Goal: Task Accomplishment & Management: Manage account settings

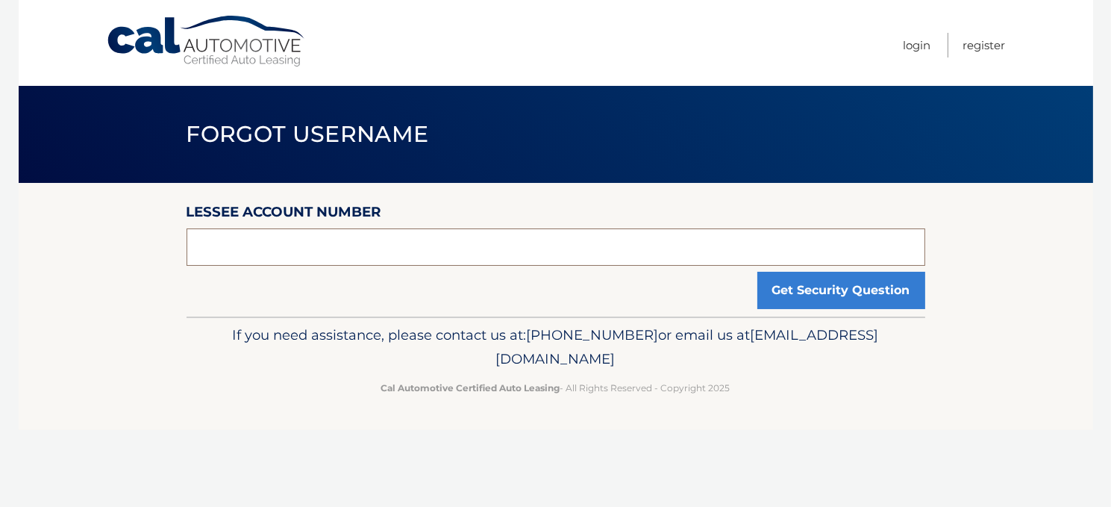
click at [424, 250] on input "text" at bounding box center [556, 246] width 739 height 37
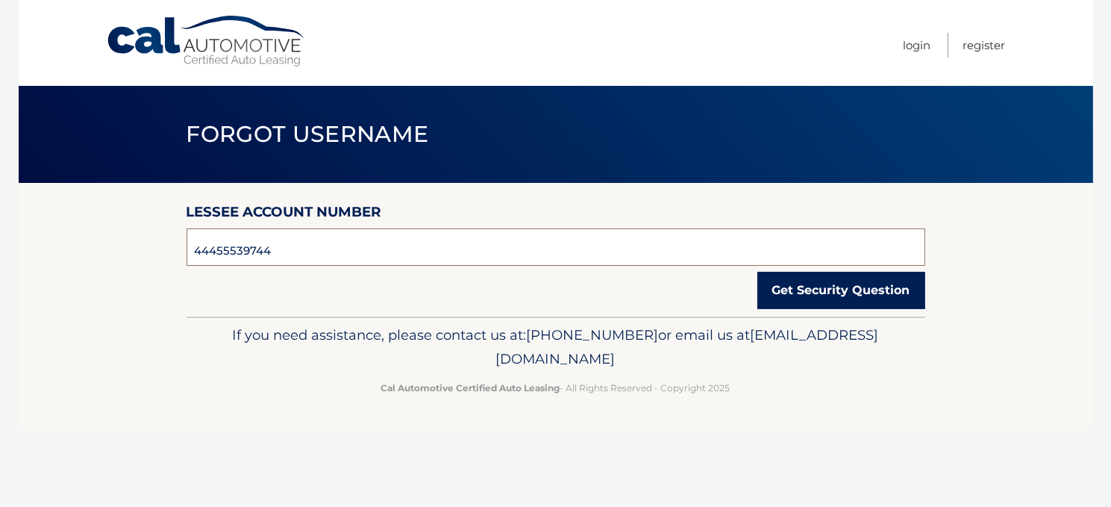
type input "44455539744"
click at [800, 300] on button "Get Security Question" at bounding box center [842, 290] width 168 height 37
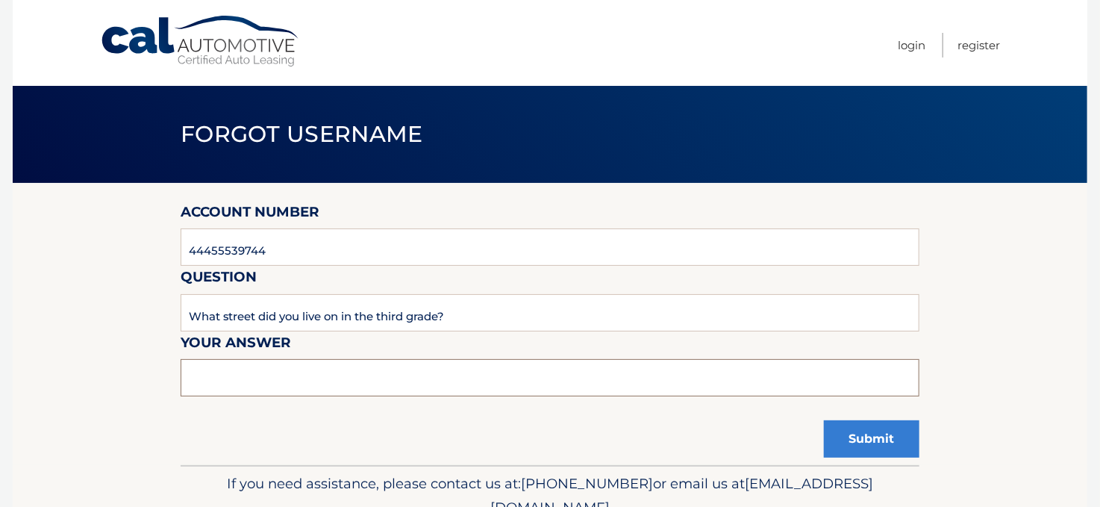
click at [286, 378] on input "text" at bounding box center [550, 377] width 739 height 37
type input "midvale"
click at [859, 466] on div "If you need assistance, please contact us at: [PHONE_NUMBER] or email us at [EM…" at bounding box center [550, 507] width 739 height 84
click at [864, 449] on button "Submit" at bounding box center [872, 438] width 96 height 37
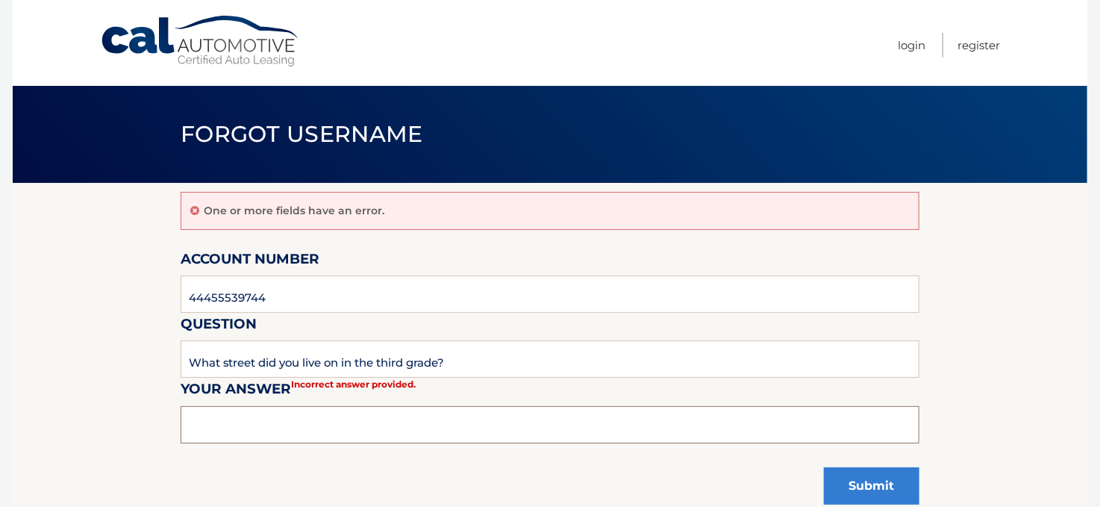
click at [225, 428] on input "text" at bounding box center [550, 424] width 739 height 37
type input "Midvale Place"
click at [866, 482] on button "Submit" at bounding box center [872, 485] width 96 height 37
click at [232, 425] on input "text" at bounding box center [550, 424] width 739 height 37
type input "Midvale"
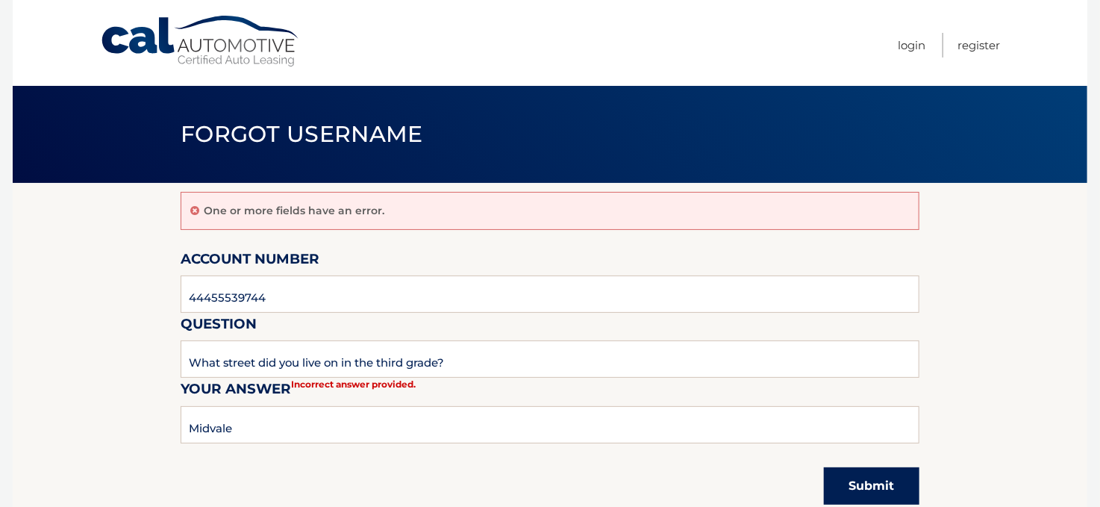
click at [860, 475] on button "Submit" at bounding box center [872, 485] width 96 height 37
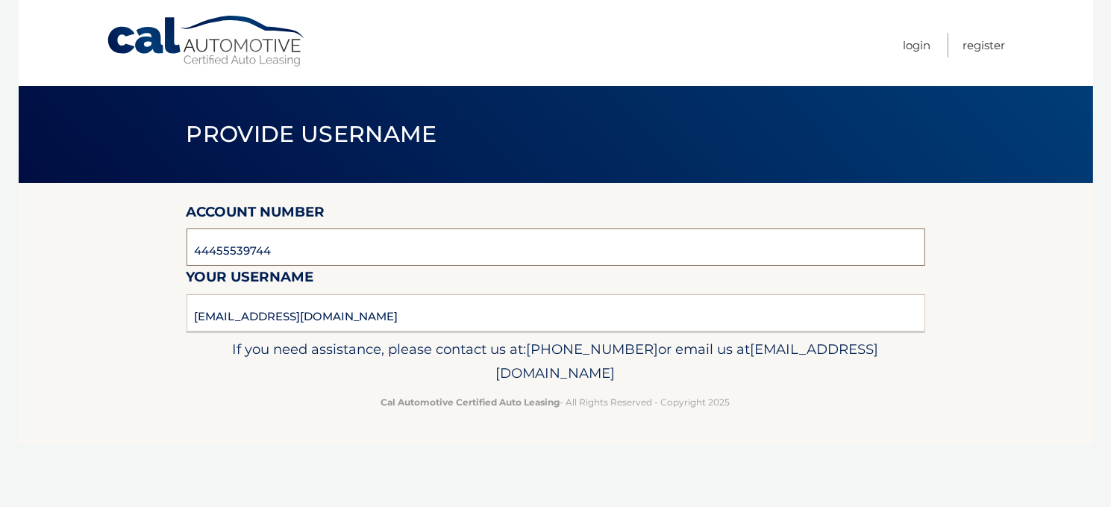
click at [308, 251] on input "44455539744" at bounding box center [556, 246] width 739 height 37
click at [916, 46] on link "Login" at bounding box center [918, 45] width 28 height 25
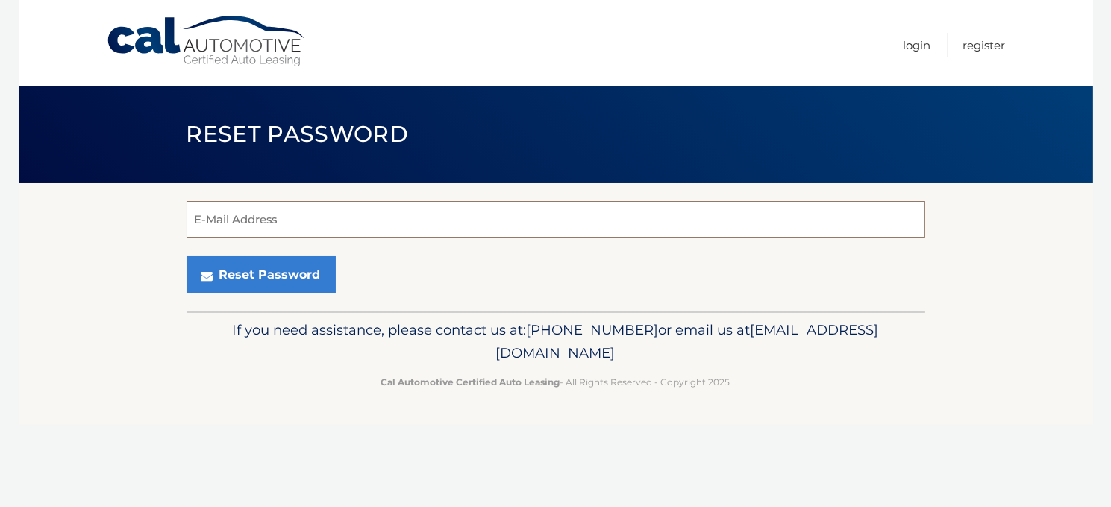
click at [223, 205] on input "E-Mail Address" at bounding box center [556, 219] width 739 height 37
type input "judycoletta@outlook.com"
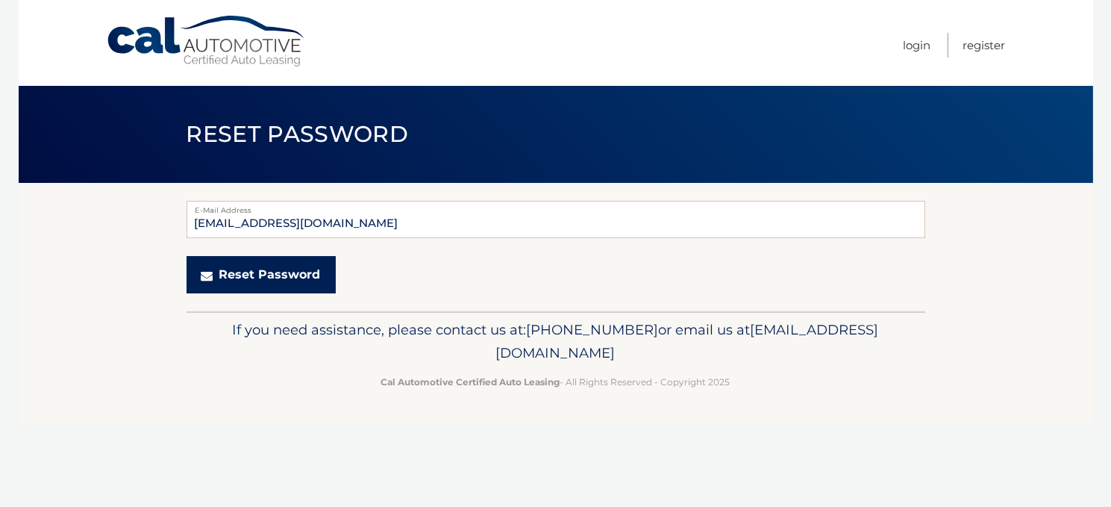
click at [234, 275] on button "Reset Password" at bounding box center [261, 274] width 149 height 37
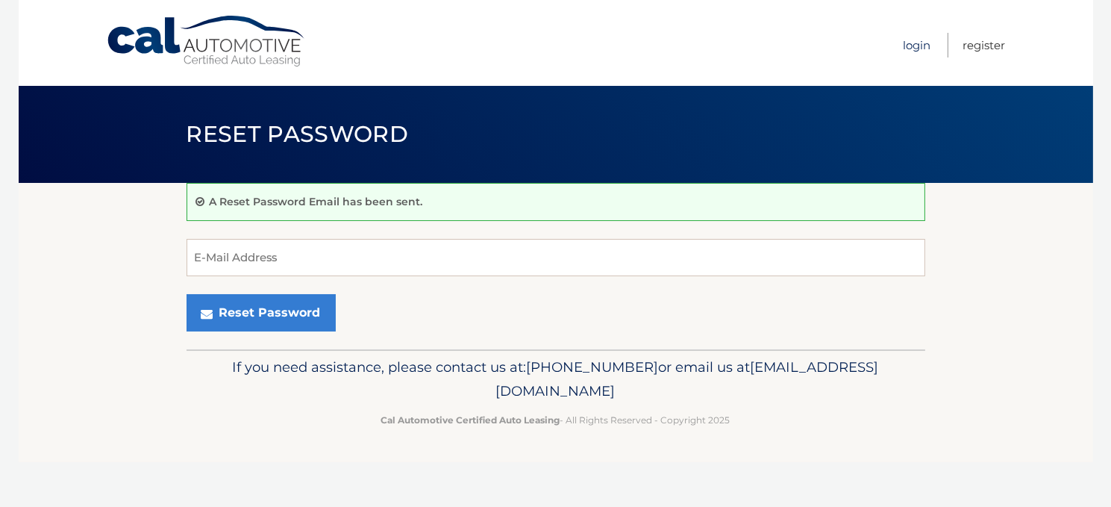
click at [919, 43] on link "Login" at bounding box center [918, 45] width 28 height 25
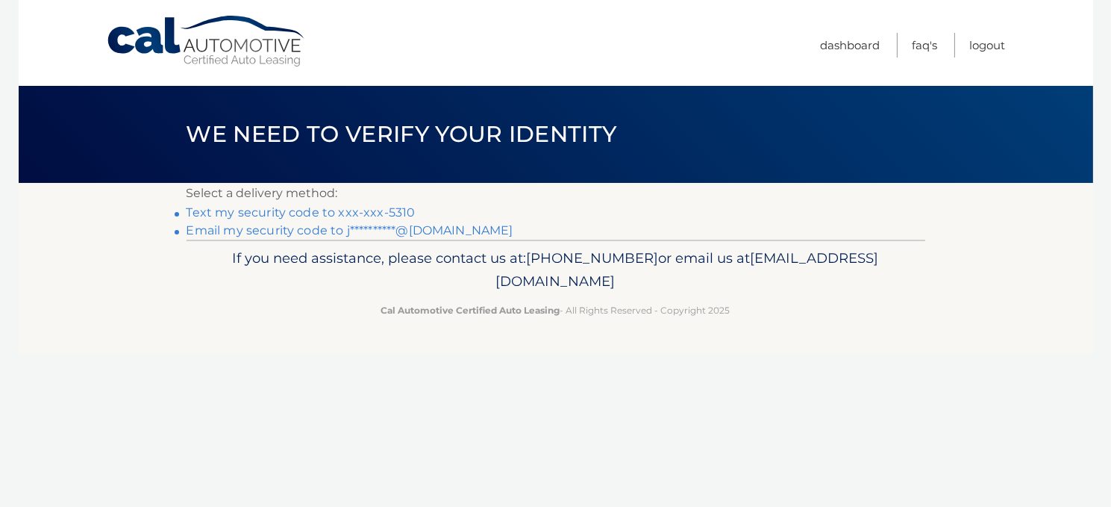
click at [317, 212] on link "Text my security code to xxx-xxx-5310" at bounding box center [301, 212] width 229 height 14
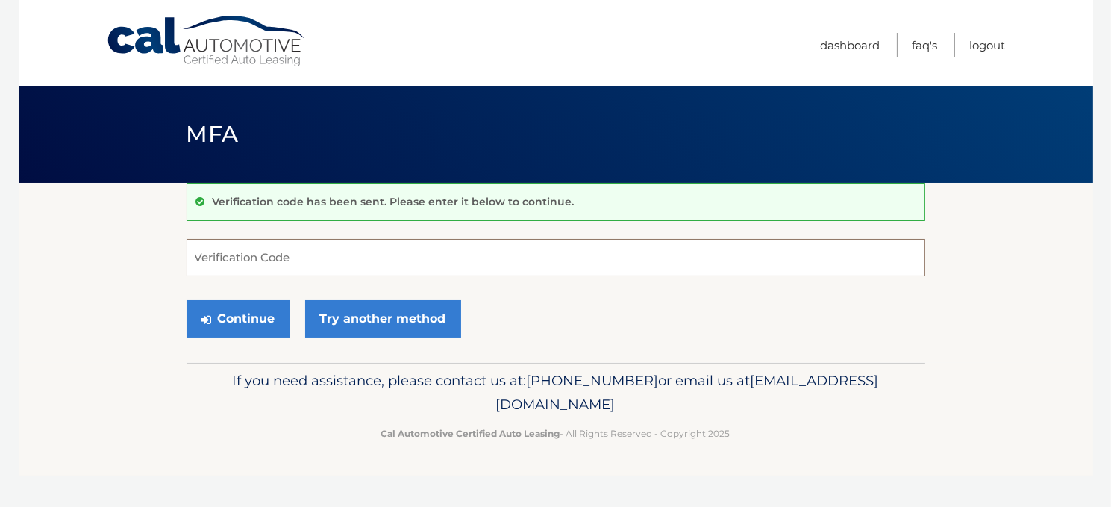
click at [280, 257] on input "Verification Code" at bounding box center [556, 257] width 739 height 37
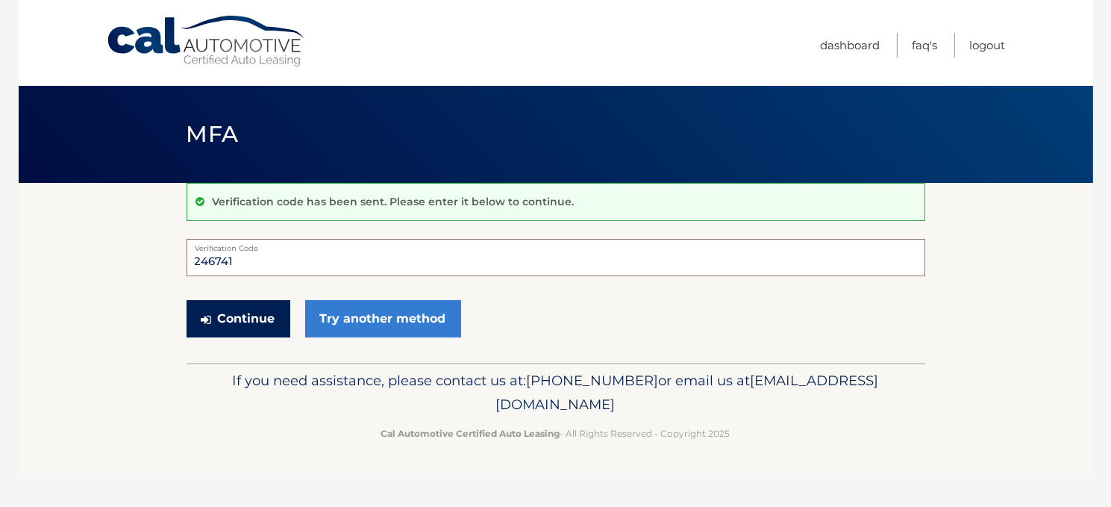
type input "246741"
click at [257, 320] on button "Continue" at bounding box center [239, 318] width 104 height 37
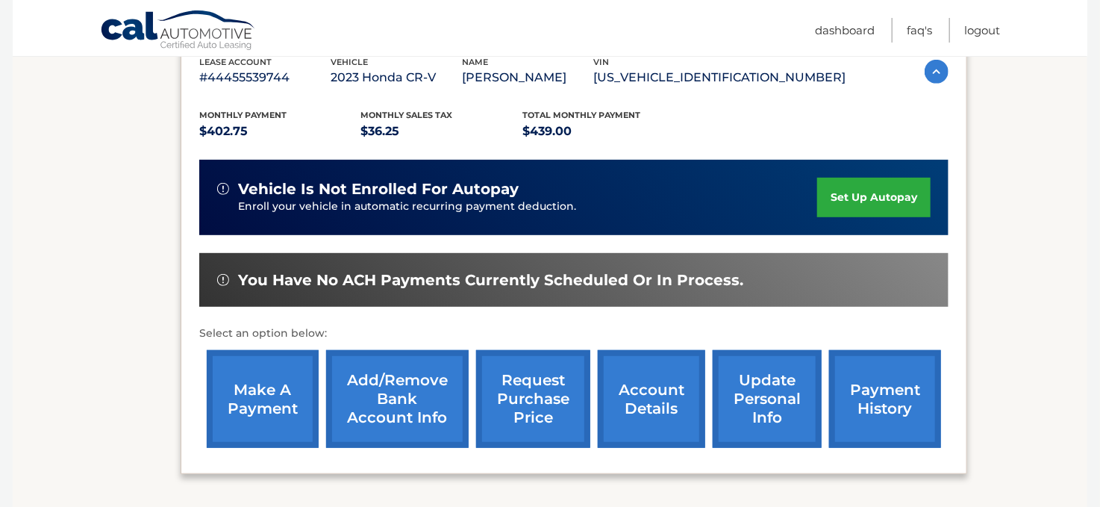
scroll to position [299, 0]
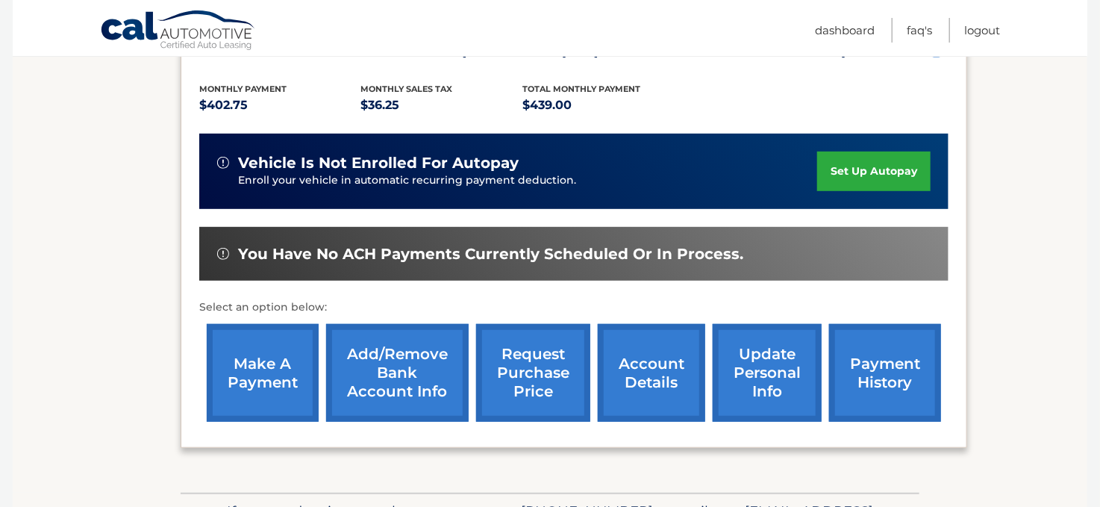
click at [638, 364] on link "account details" at bounding box center [651, 373] width 107 height 98
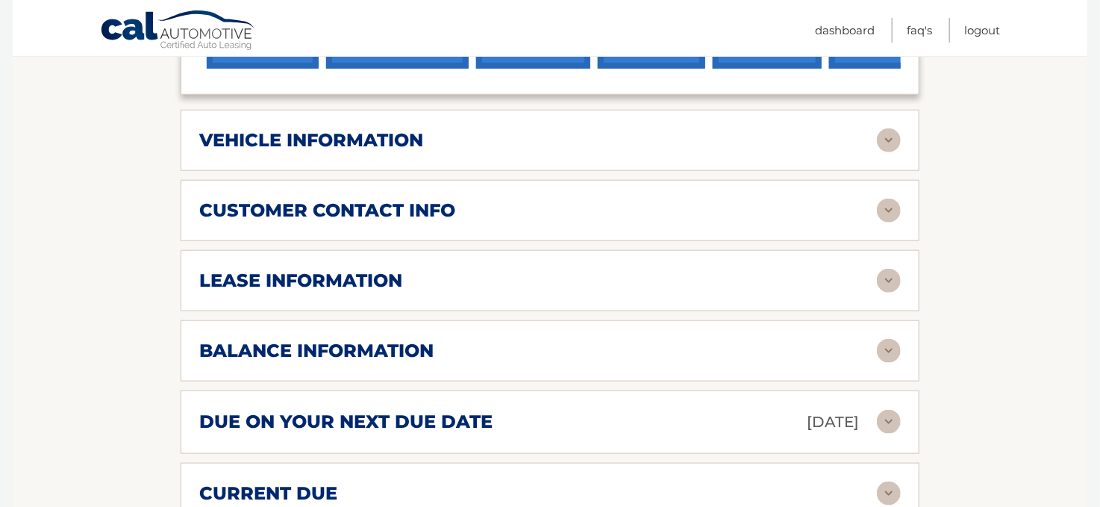
scroll to position [746, 0]
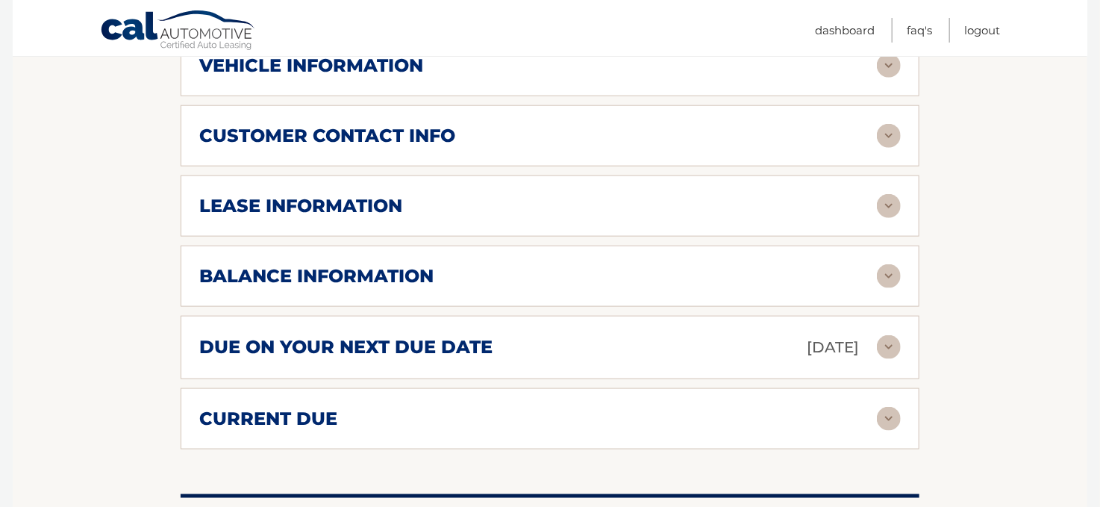
click at [892, 195] on img at bounding box center [889, 206] width 24 height 24
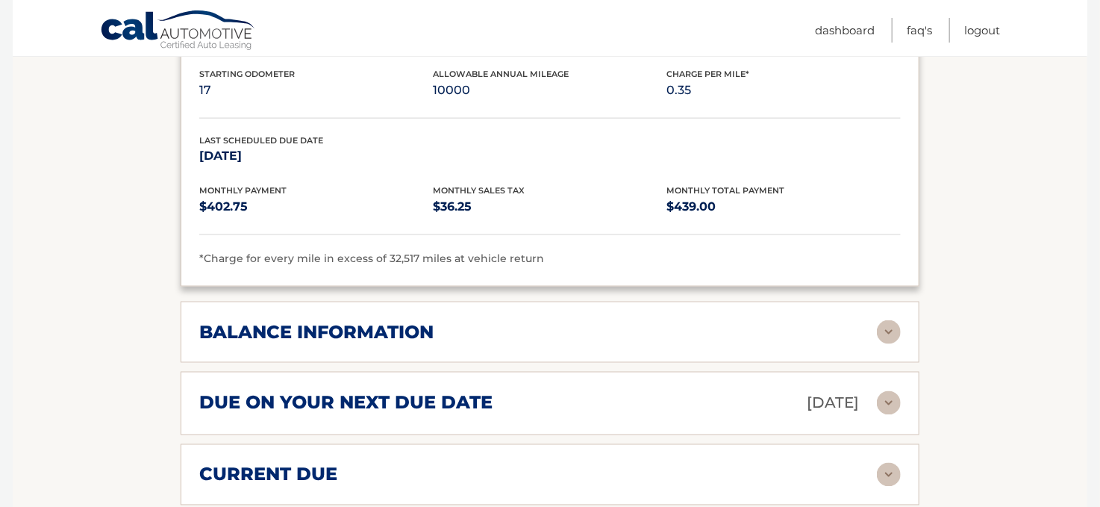
scroll to position [1045, 0]
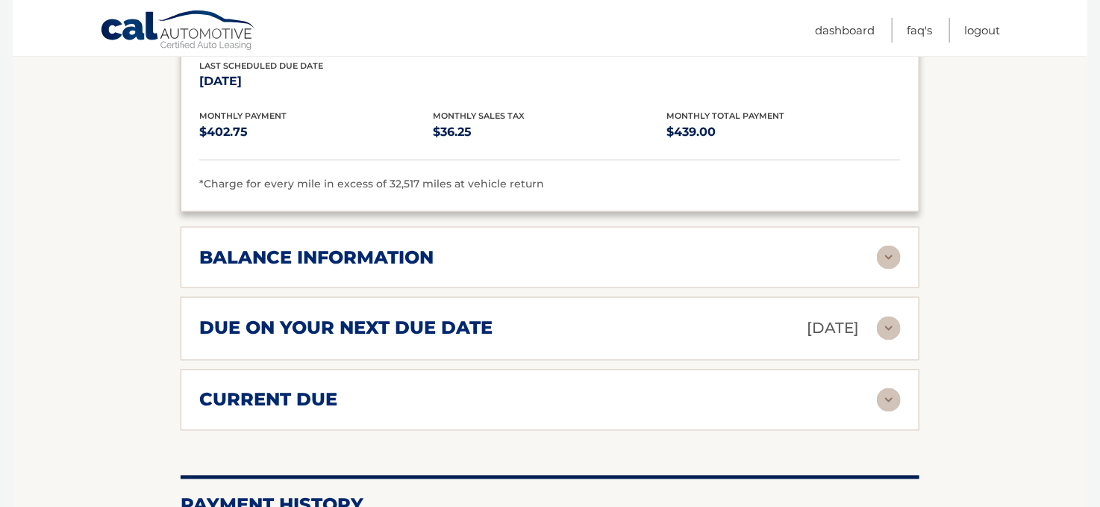
click at [890, 321] on img at bounding box center [889, 328] width 24 height 24
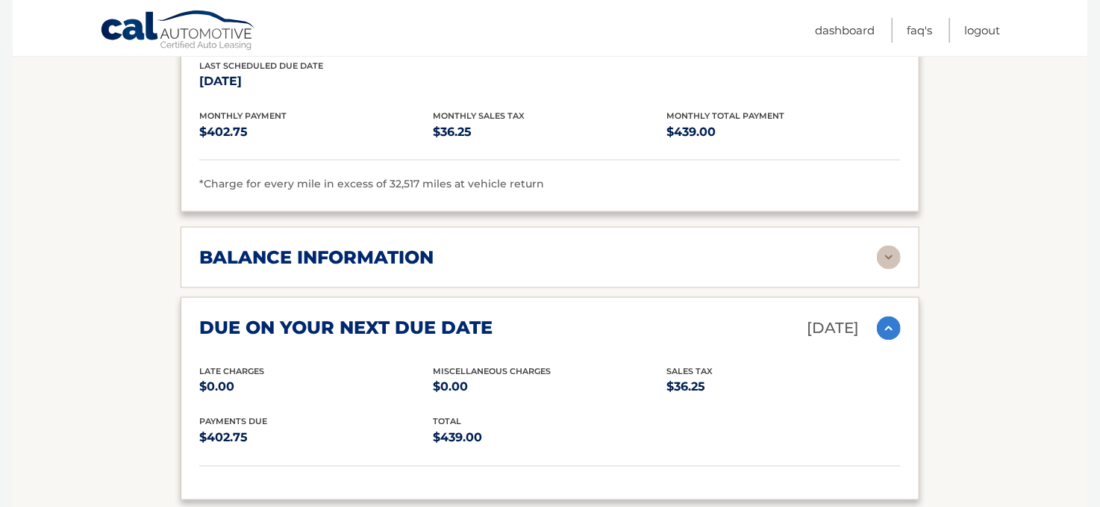
click at [887, 321] on img at bounding box center [889, 328] width 24 height 24
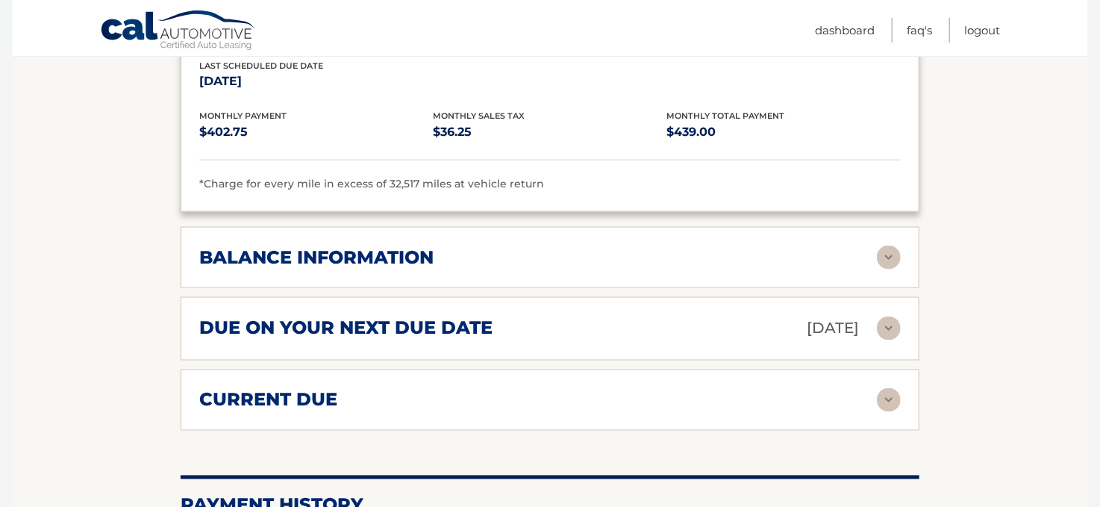
click at [885, 393] on img at bounding box center [889, 400] width 24 height 24
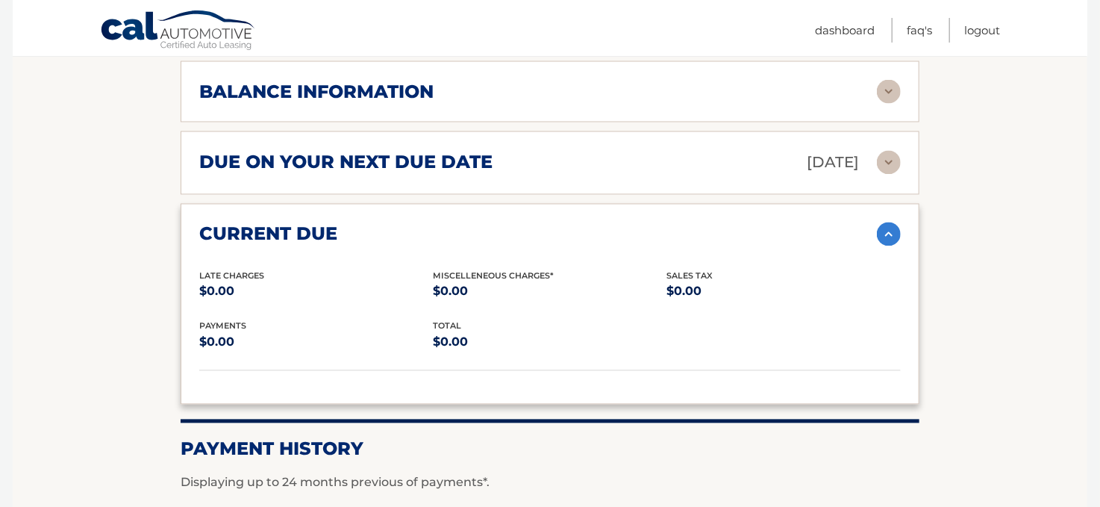
scroll to position [1119, 0]
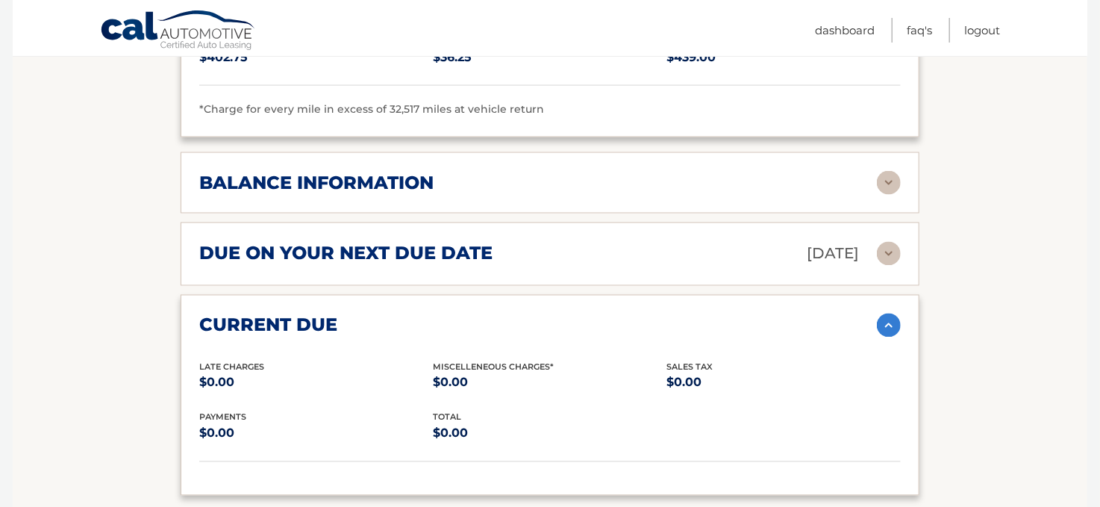
click at [890, 178] on img at bounding box center [889, 183] width 24 height 24
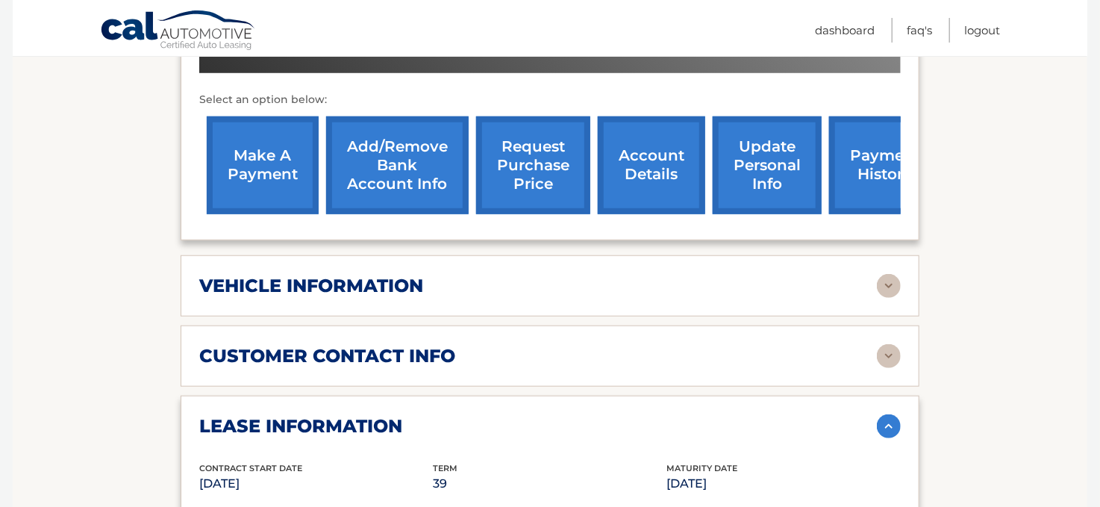
scroll to position [522, 0]
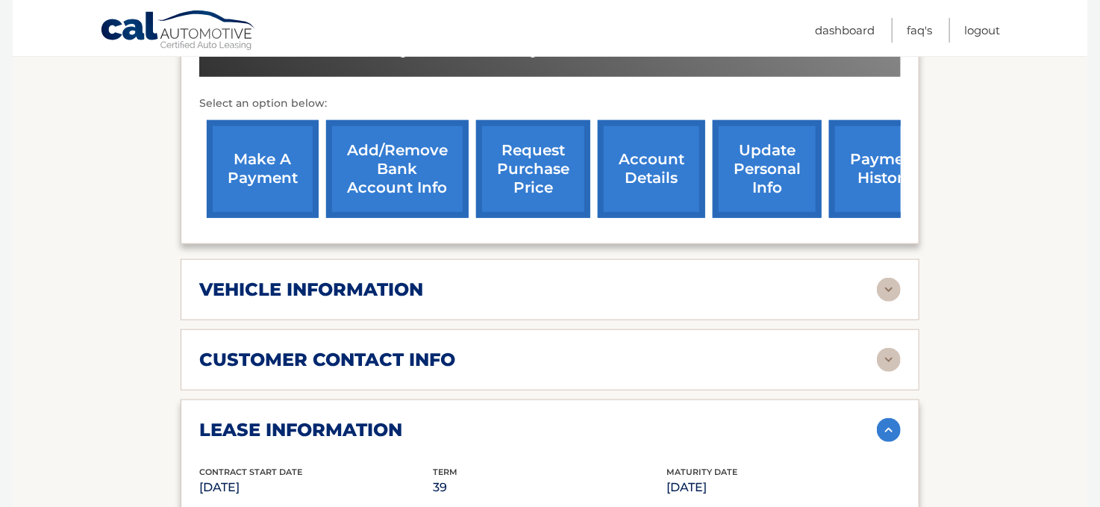
click at [533, 182] on link "request purchase price" at bounding box center [533, 169] width 114 height 98
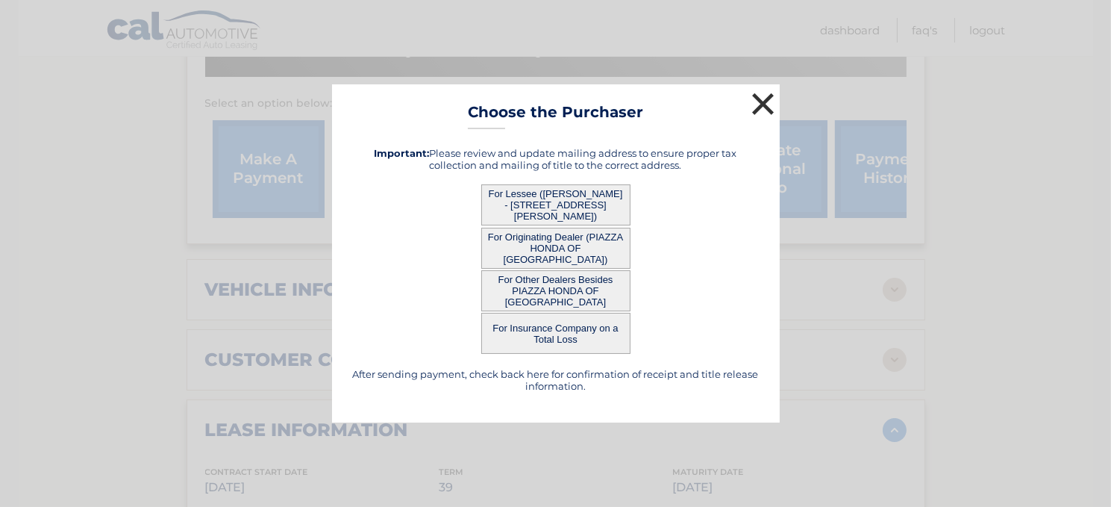
click at [761, 104] on button "×" at bounding box center [764, 104] width 30 height 30
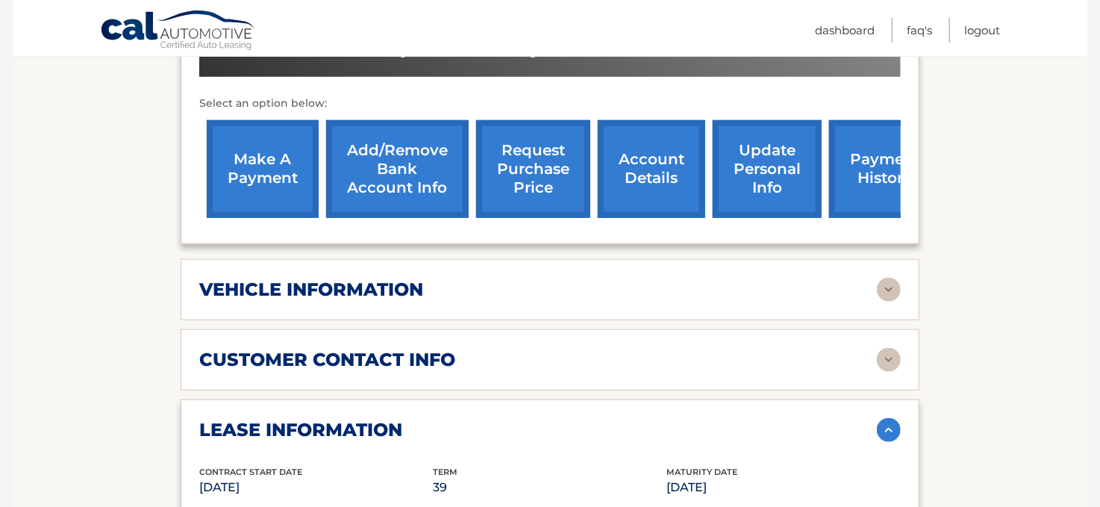
click at [876, 193] on link "payment history" at bounding box center [885, 169] width 112 height 98
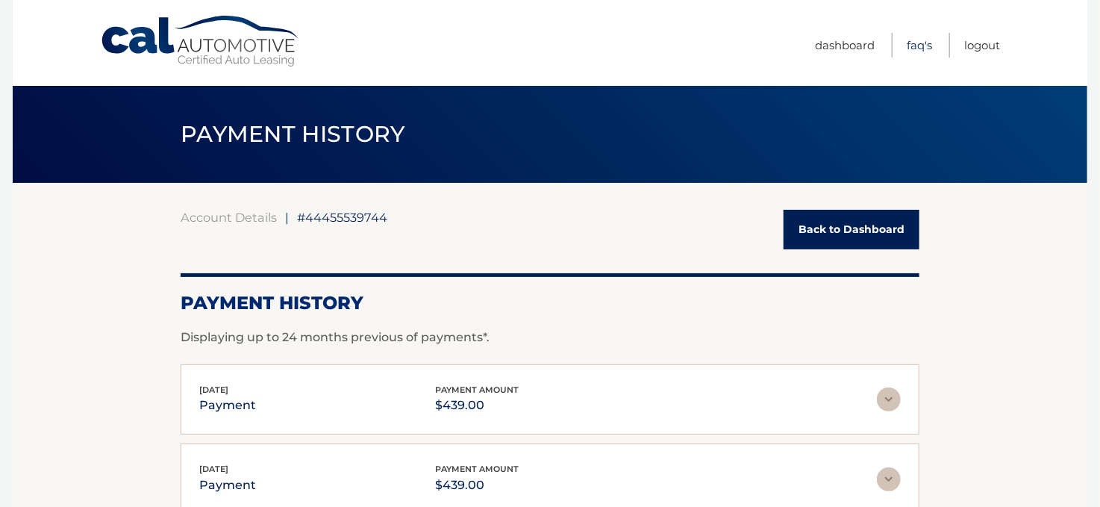
click at [913, 43] on link "FAQ's" at bounding box center [919, 45] width 25 height 25
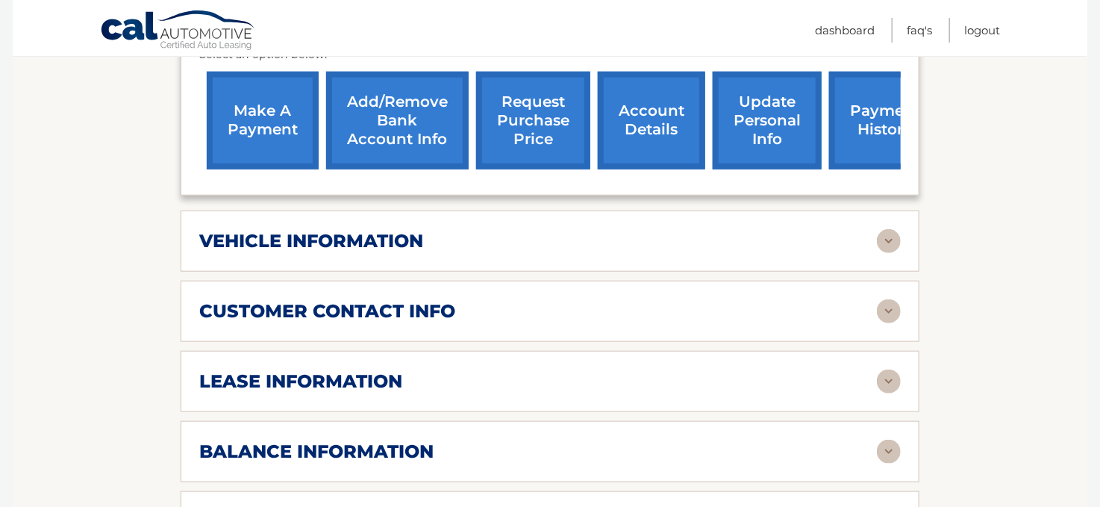
scroll to position [566, 0]
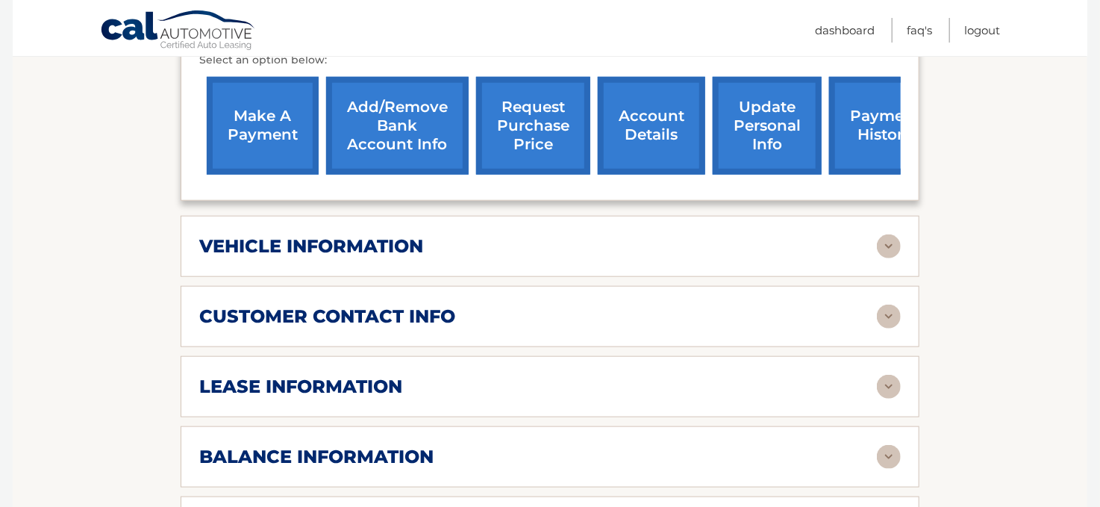
click at [887, 246] on img at bounding box center [889, 246] width 24 height 24
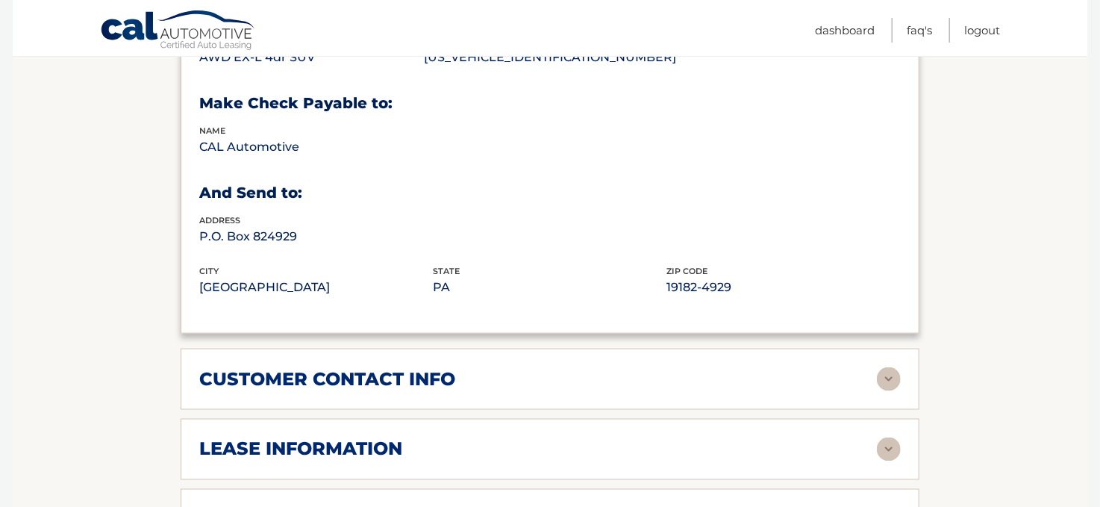
scroll to position [939, 0]
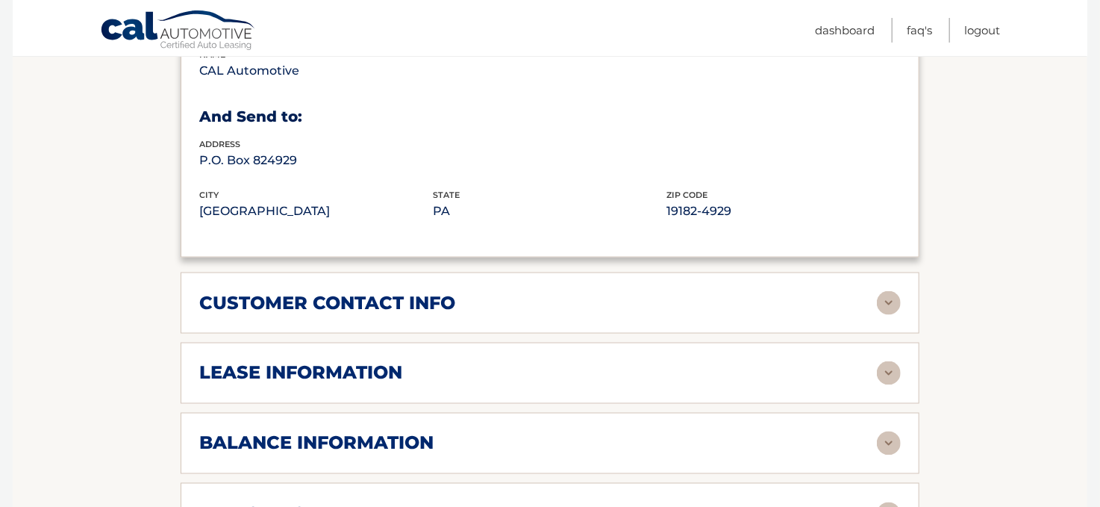
click at [639, 306] on div "customer contact info" at bounding box center [538, 303] width 678 height 22
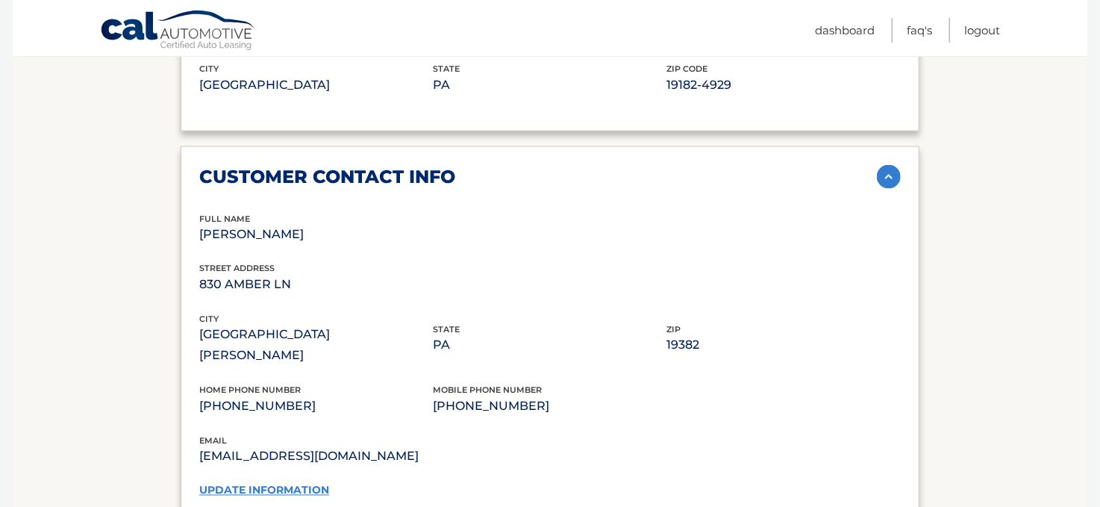
scroll to position [1088, 0]
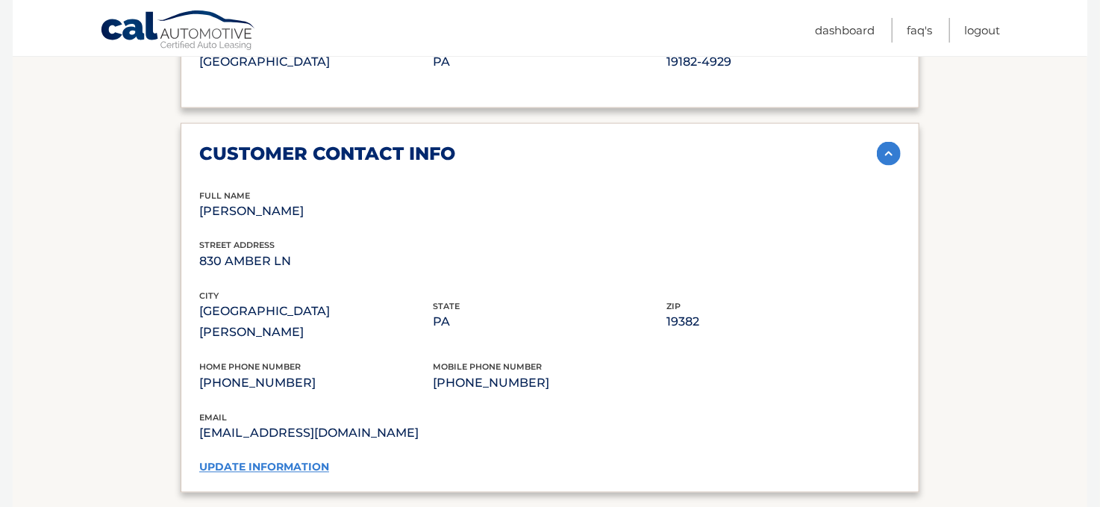
click at [285, 460] on link "update information" at bounding box center [264, 466] width 130 height 13
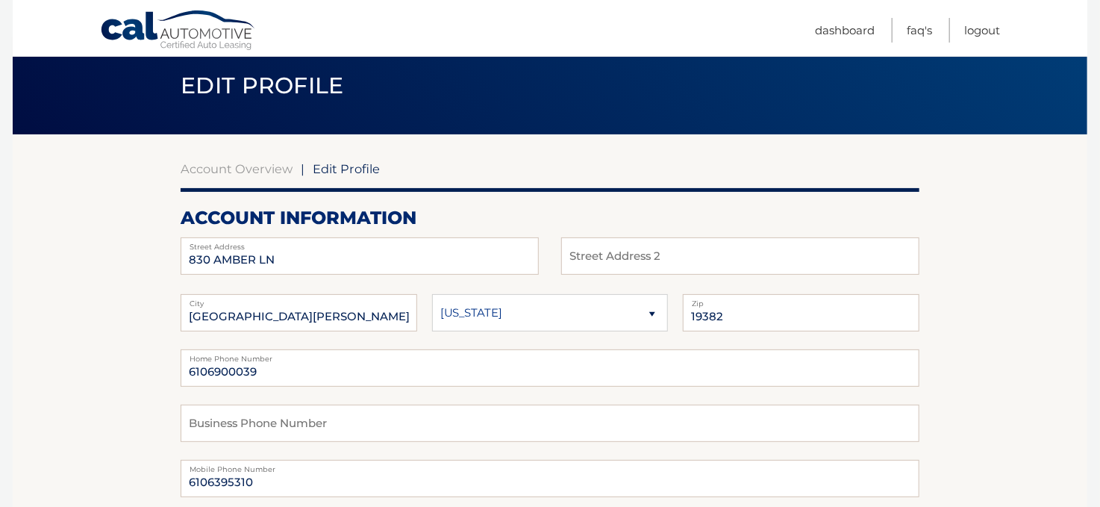
scroll to position [75, 0]
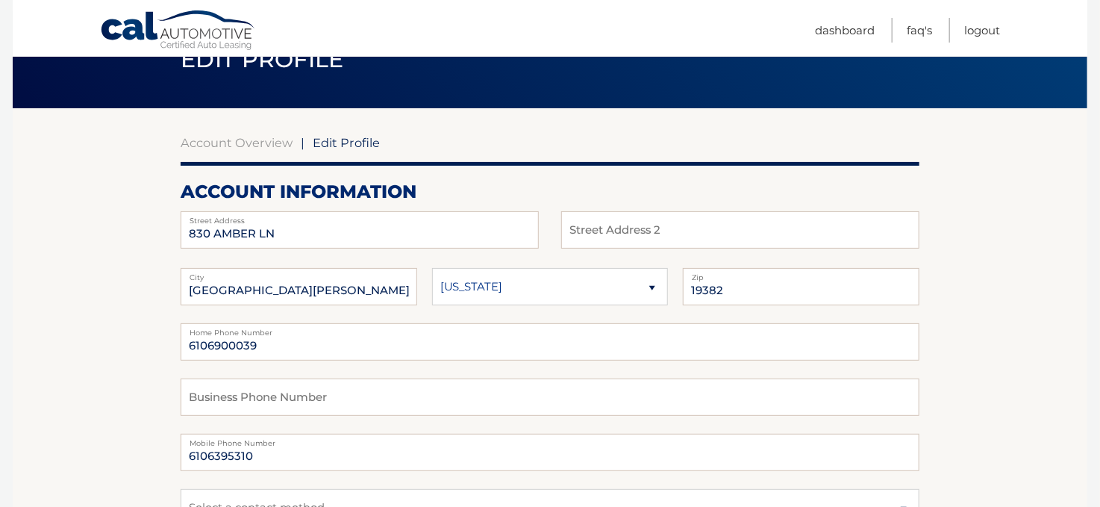
click at [316, 365] on fieldset "6106900039 Home Phone Number Business Phone Number 6106395310 Mobile Phone Numb…" at bounding box center [550, 433] width 739 height 221
drag, startPoint x: 290, startPoint y: 345, endPoint x: 104, endPoint y: 344, distance: 185.8
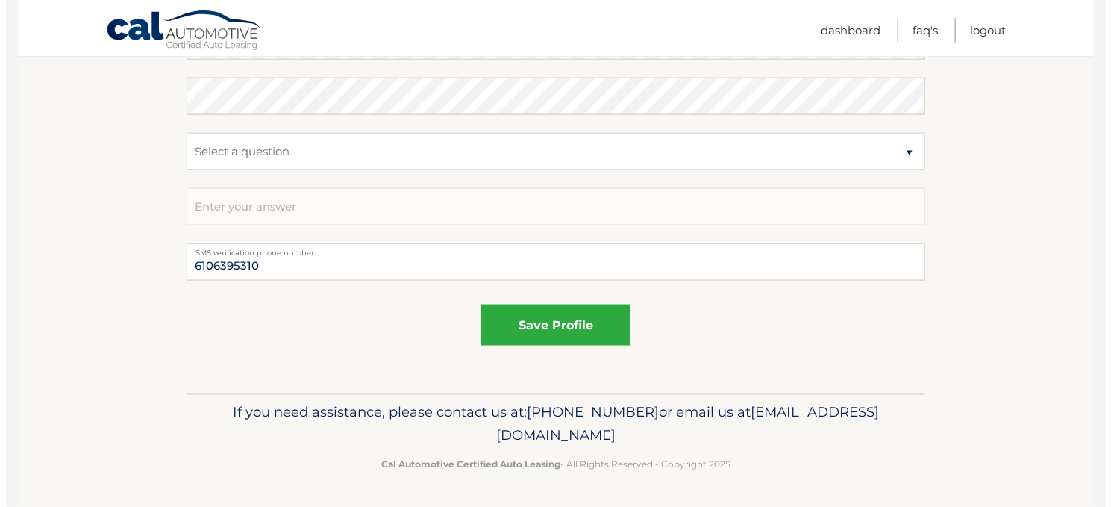
scroll to position [877, 0]
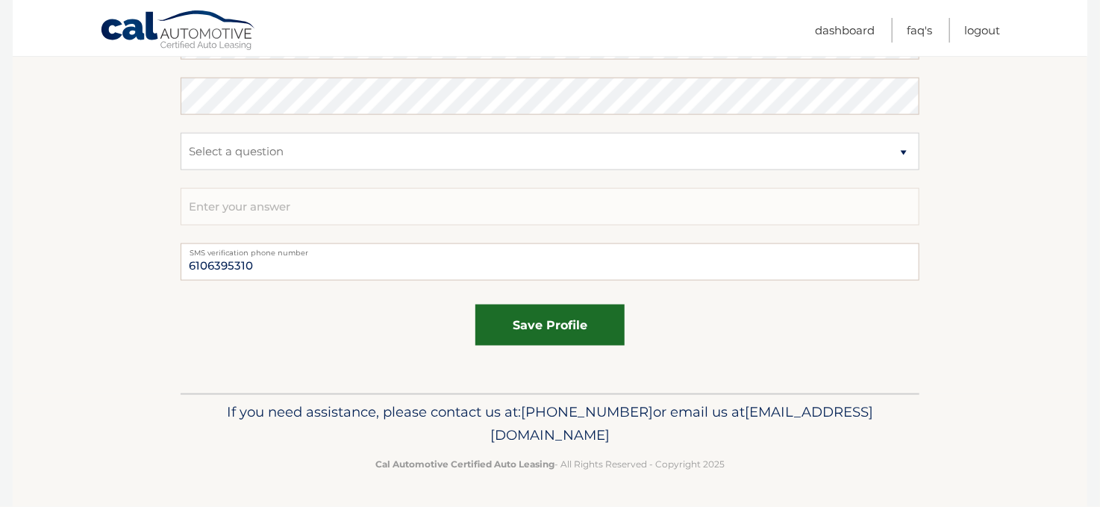
type input "6106395310"
click at [520, 331] on button "save profile" at bounding box center [549, 325] width 149 height 41
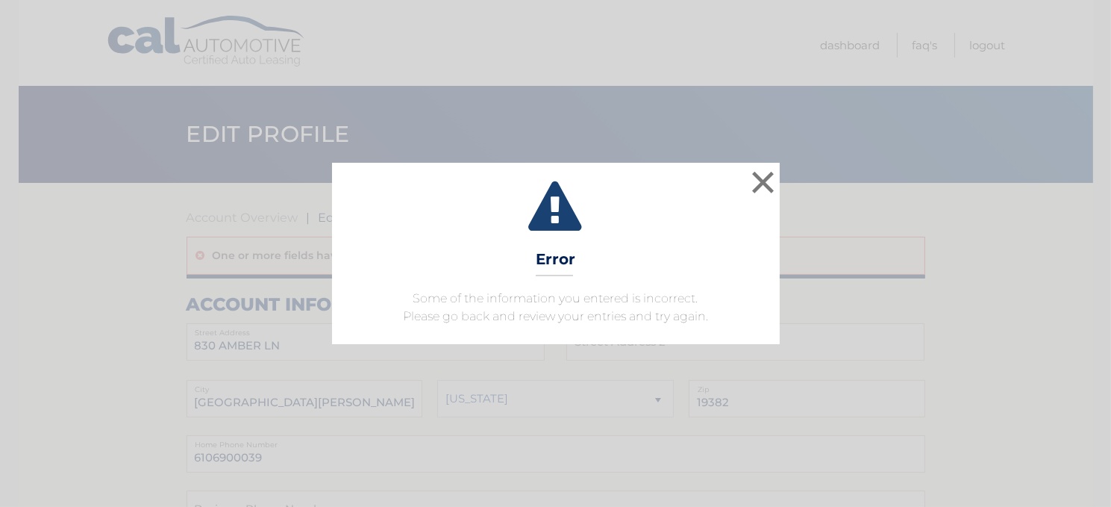
click at [536, 326] on div "× Error Some of the information you entered is incorrect. Please go back and re…" at bounding box center [556, 253] width 448 height 181
click at [765, 175] on button "×" at bounding box center [764, 182] width 30 height 30
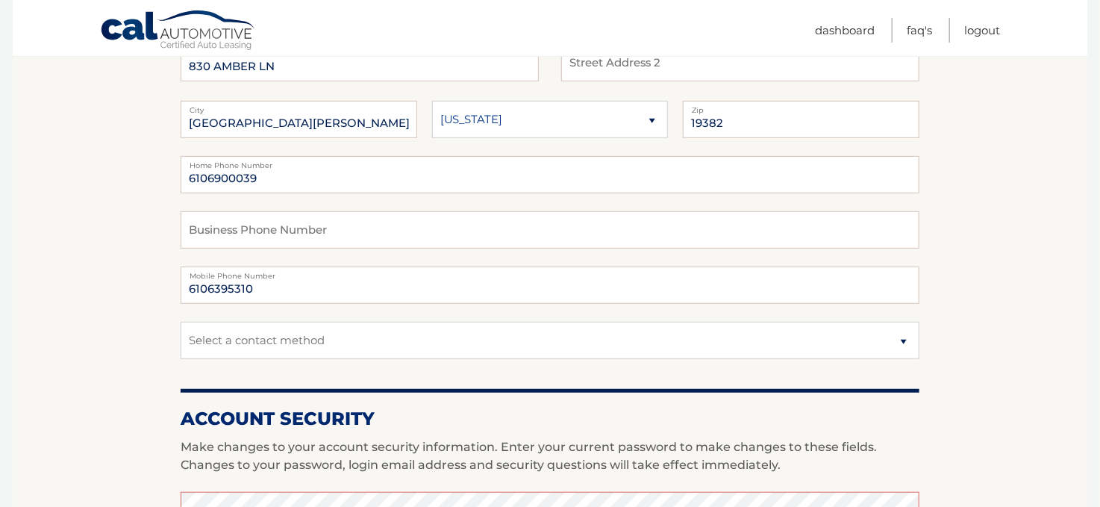
scroll to position [299, 0]
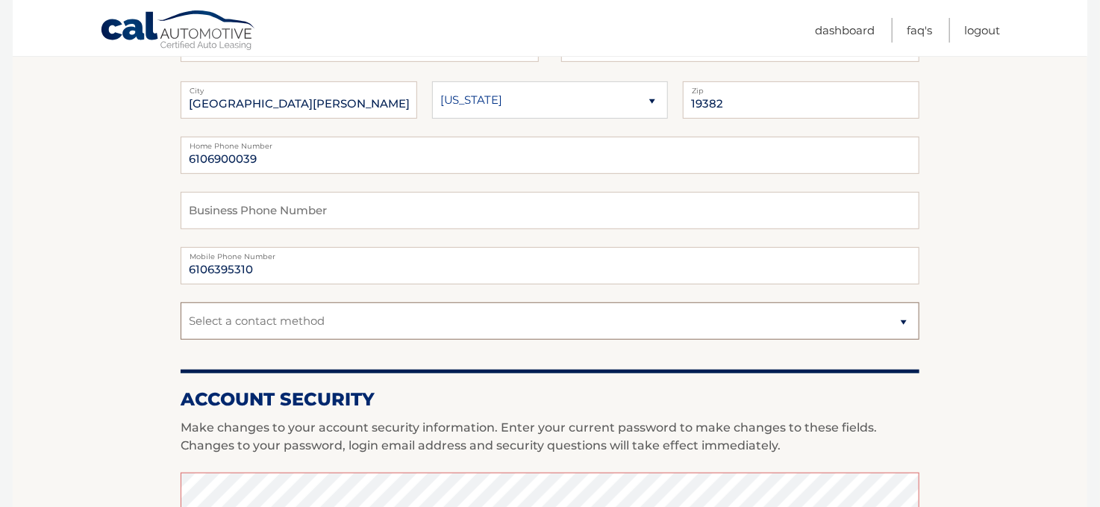
click at [280, 319] on select "Select a contact method Mobile Home" at bounding box center [550, 320] width 739 height 37
select select "1"
click at [181, 302] on select "Select a contact method Mobile Home" at bounding box center [550, 320] width 739 height 37
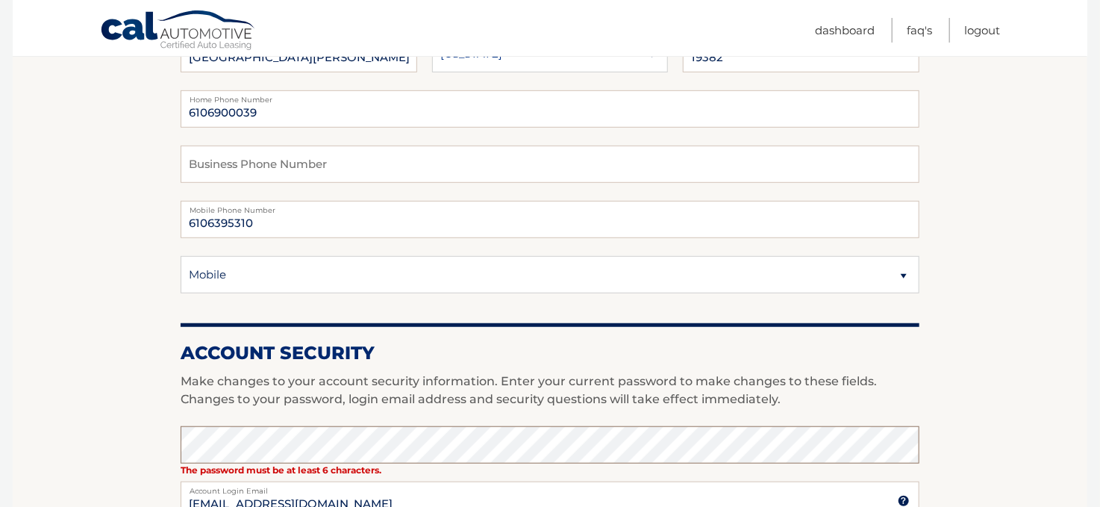
scroll to position [316, 0]
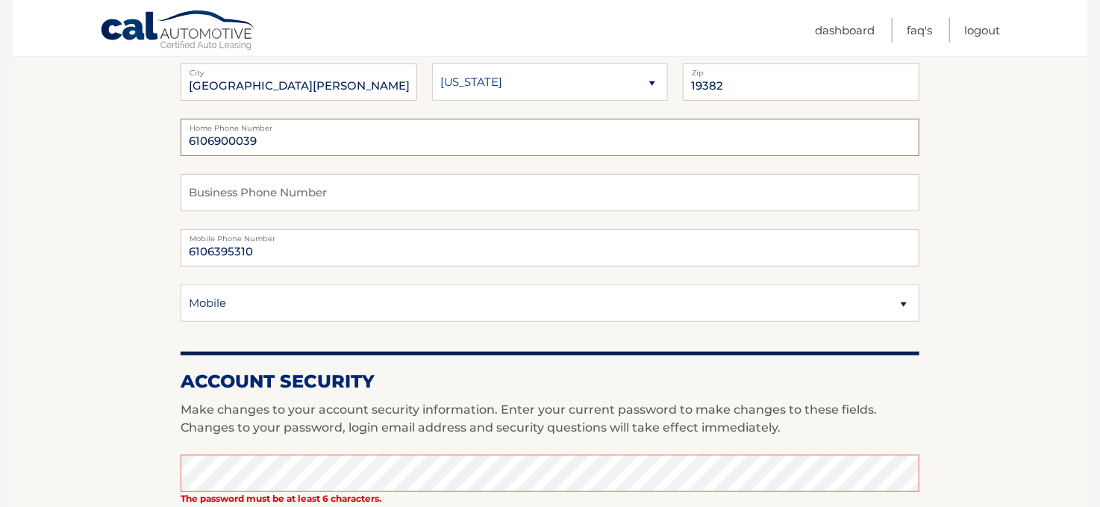
drag, startPoint x: 328, startPoint y: 143, endPoint x: 91, endPoint y: 132, distance: 237.6
click at [91, 132] on section "Account Overview | Edit Profile One or more fields have an error. account infor…" at bounding box center [550, 428] width 1075 height 1125
type input "6106395310"
click at [952, 258] on section "Account Overview | Edit Profile One or more fields have an error. account infor…" at bounding box center [550, 428] width 1075 height 1125
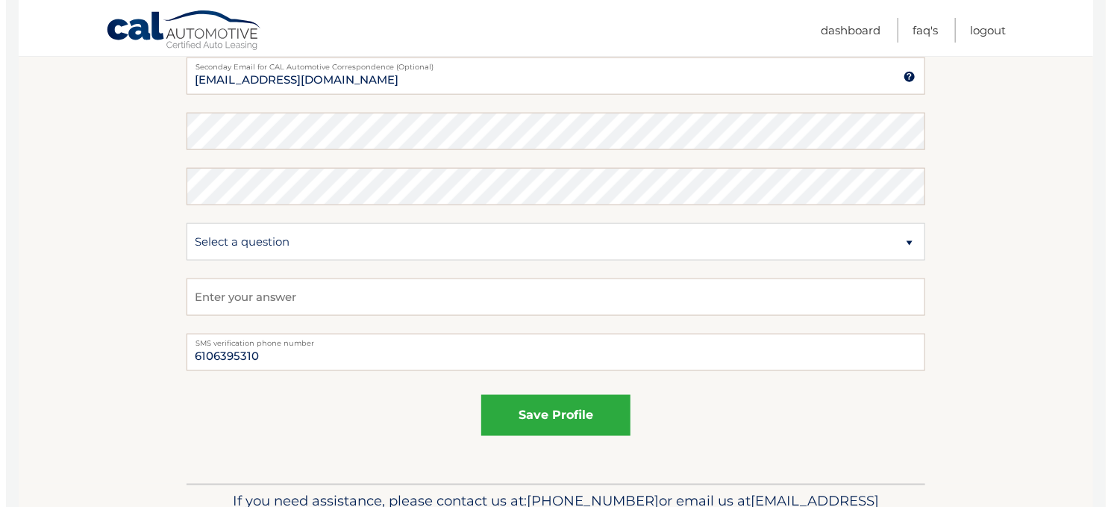
scroll to position [914, 0]
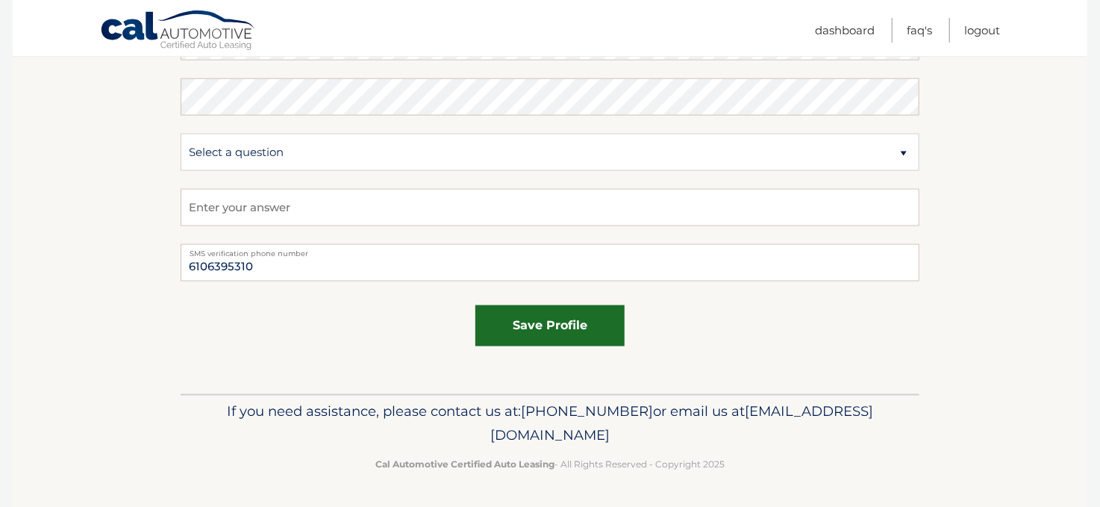
click at [540, 321] on button "save profile" at bounding box center [549, 325] width 149 height 41
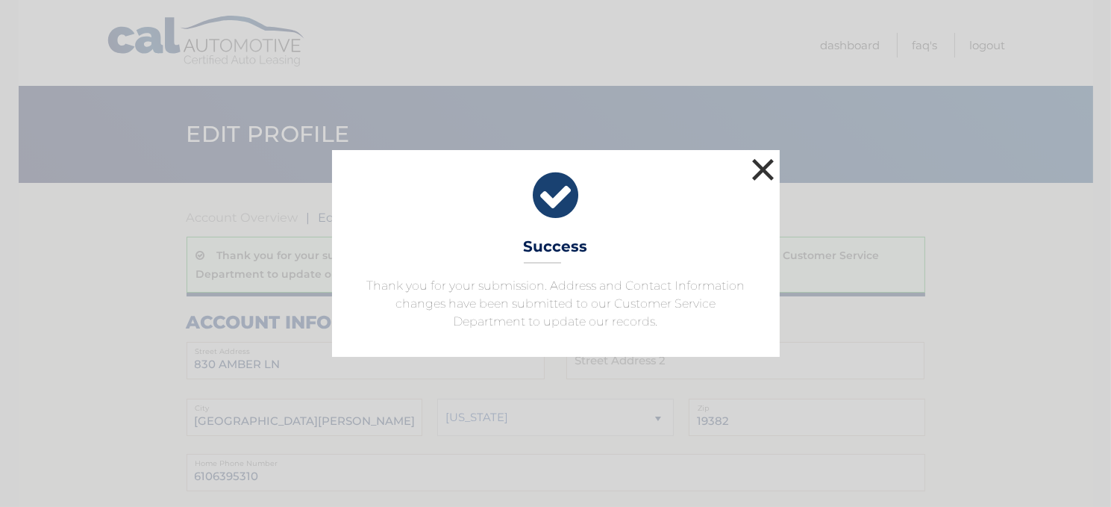
click at [762, 161] on button "×" at bounding box center [764, 169] width 30 height 30
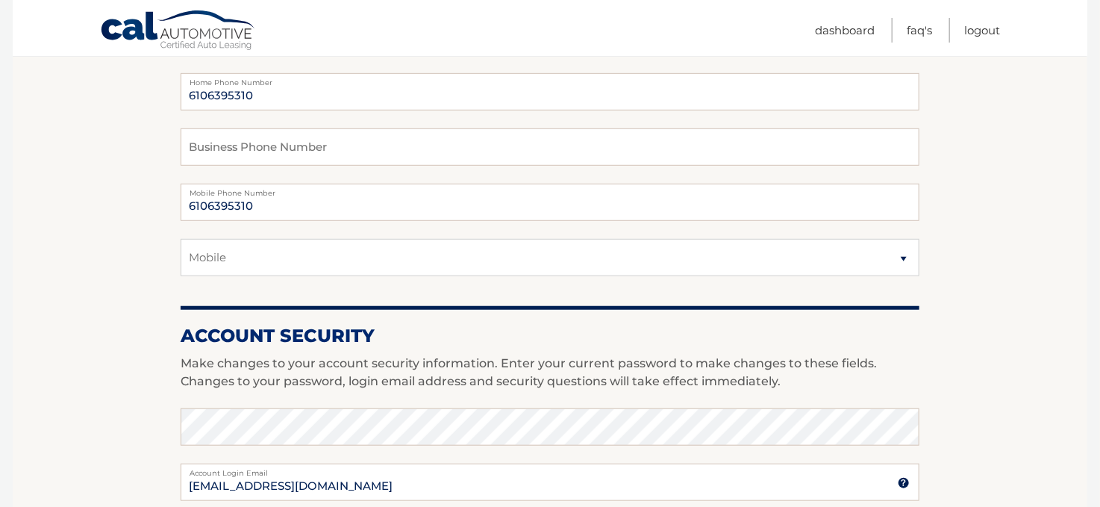
scroll to position [111, 0]
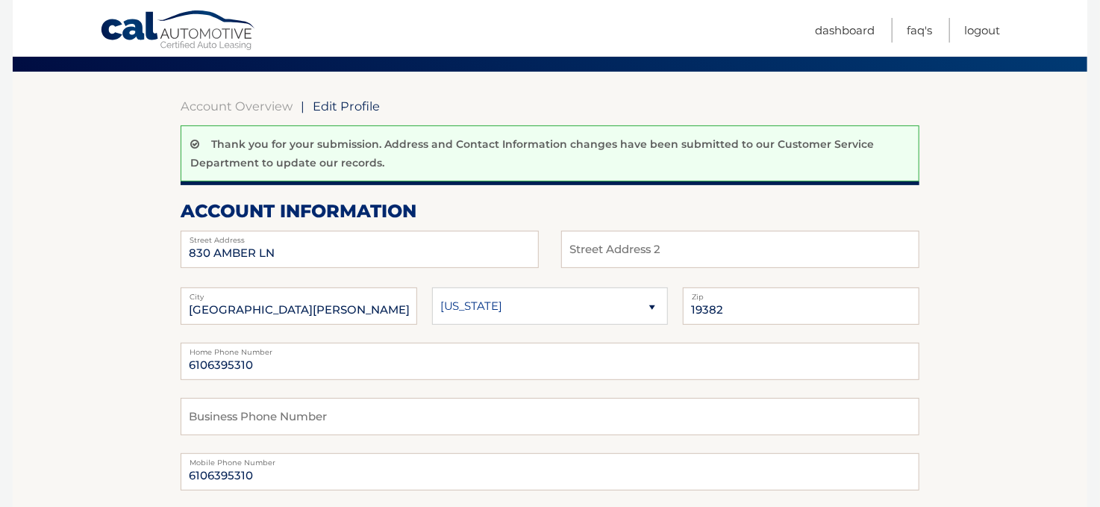
click at [165, 25] on link "Cal Automotive" at bounding box center [178, 31] width 157 height 43
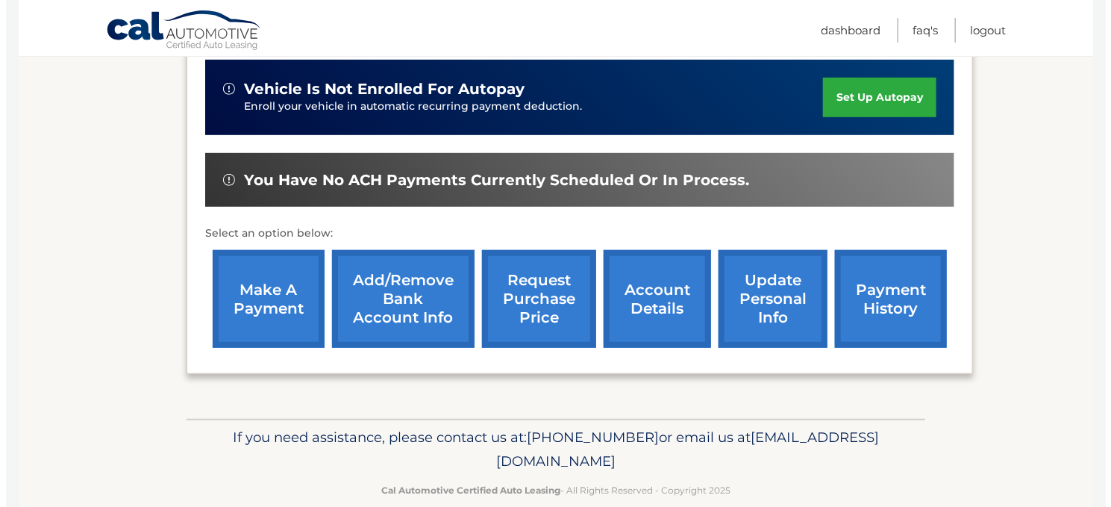
scroll to position [373, 0]
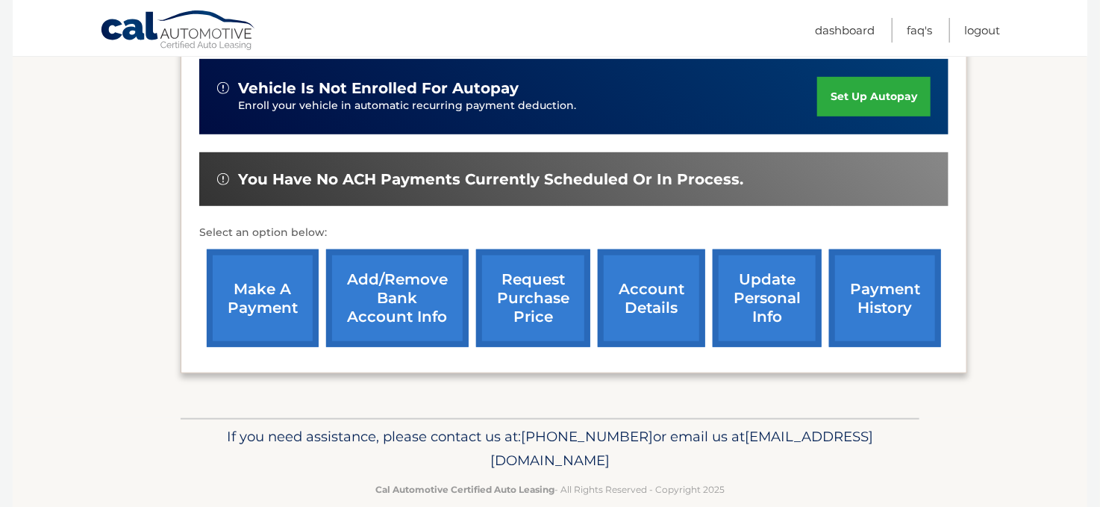
click at [543, 296] on link "request purchase price" at bounding box center [533, 298] width 114 height 98
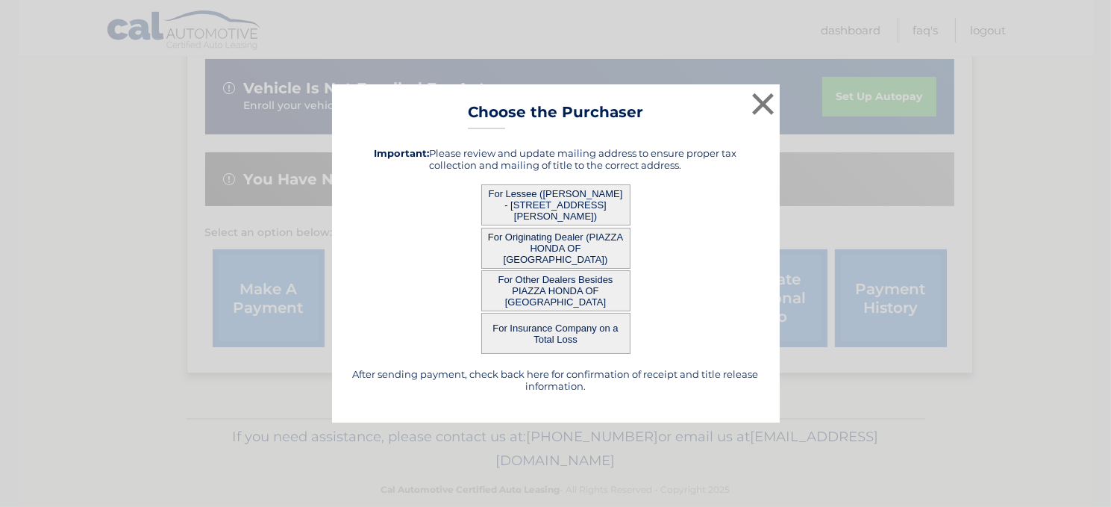
click at [550, 200] on button "For Lessee ([PERSON_NAME] - [STREET_ADDRESS][PERSON_NAME])" at bounding box center [555, 204] width 149 height 41
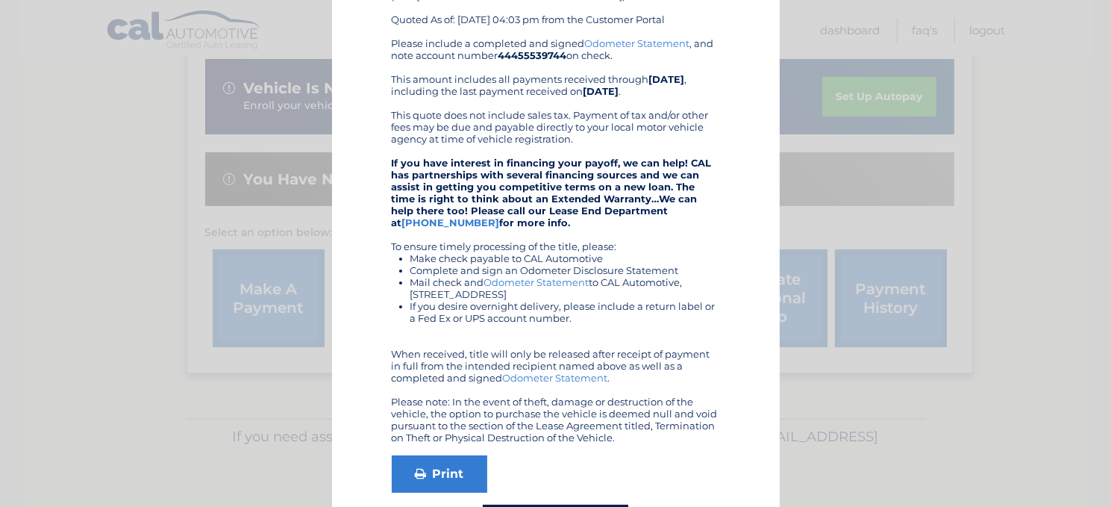
scroll to position [216, 0]
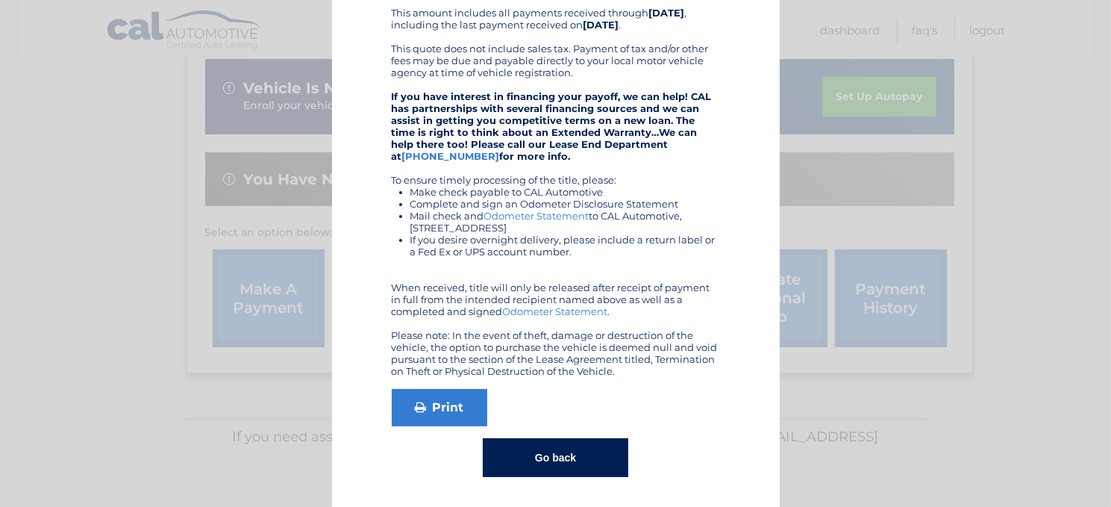
click at [557, 455] on button "Go back" at bounding box center [556, 457] width 146 height 39
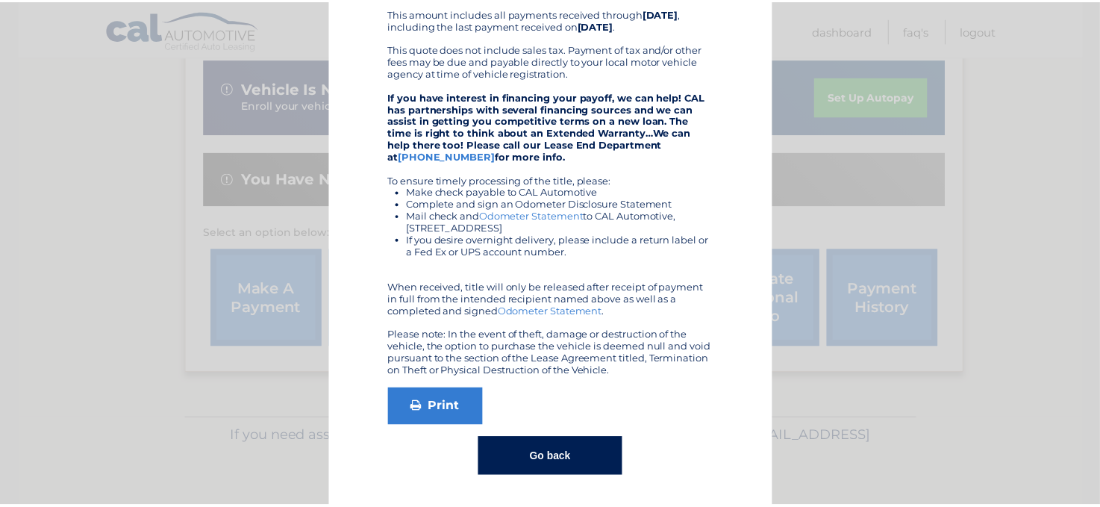
scroll to position [0, 0]
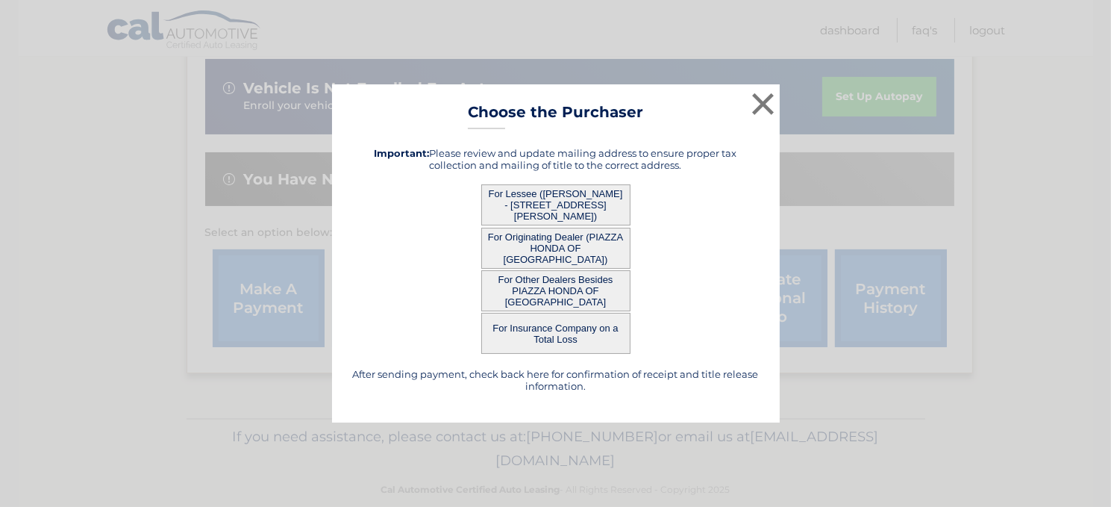
click at [558, 246] on button "For Originating Dealer (PIAZZA HONDA OF POTTSTOWN)" at bounding box center [555, 248] width 149 height 41
click at [565, 246] on button "For Originating Dealer (PIAZZA HONDA OF POTTSTOWN)" at bounding box center [555, 248] width 149 height 41
click at [563, 284] on button "For Other Dealers Besides PIAZZA HONDA OF POTTSTOWN" at bounding box center [555, 290] width 149 height 41
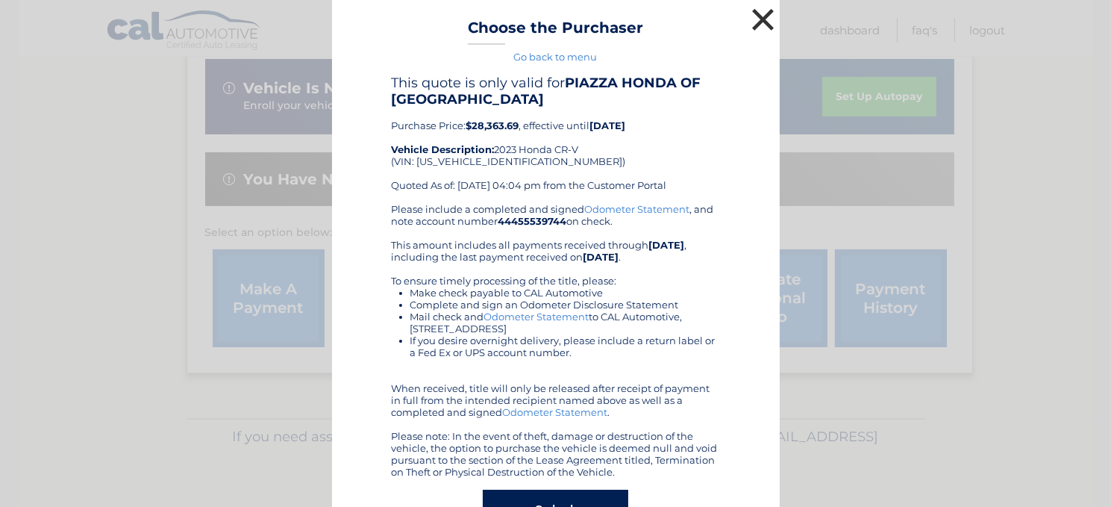
click at [759, 19] on button "×" at bounding box center [764, 19] width 30 height 30
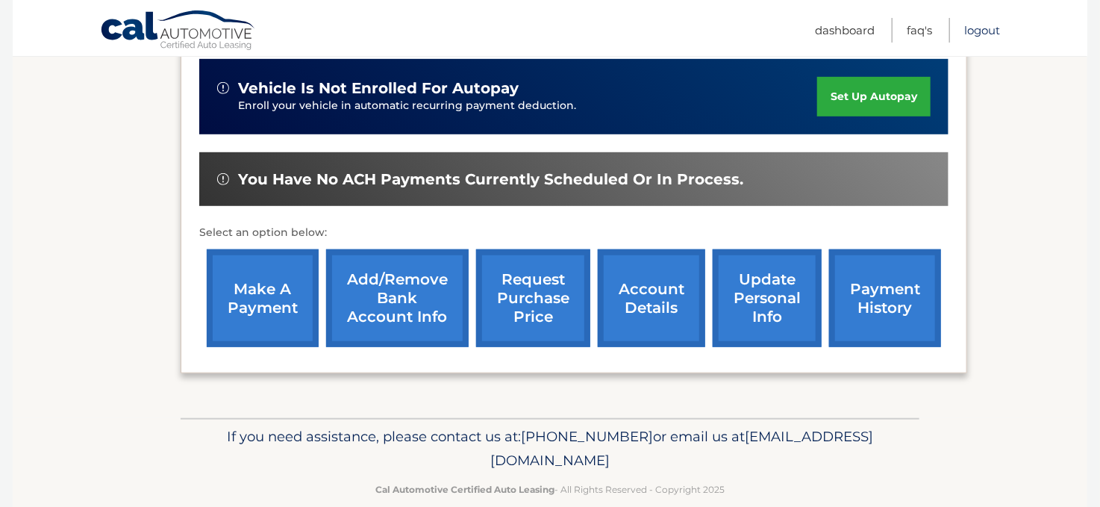
click at [987, 34] on link "Logout" at bounding box center [982, 30] width 36 height 25
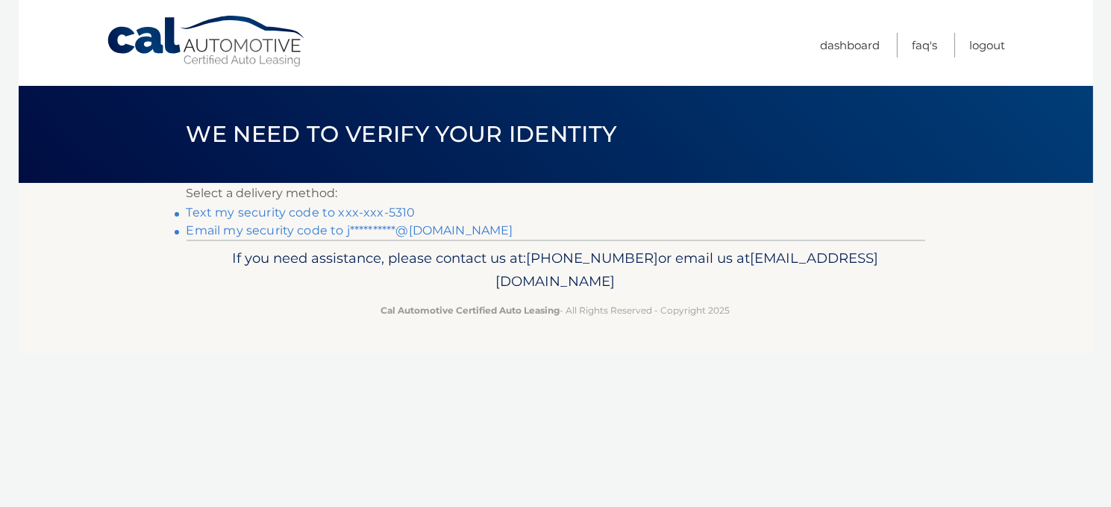
click at [310, 213] on link "Text my security code to xxx-xxx-5310" at bounding box center [301, 212] width 229 height 14
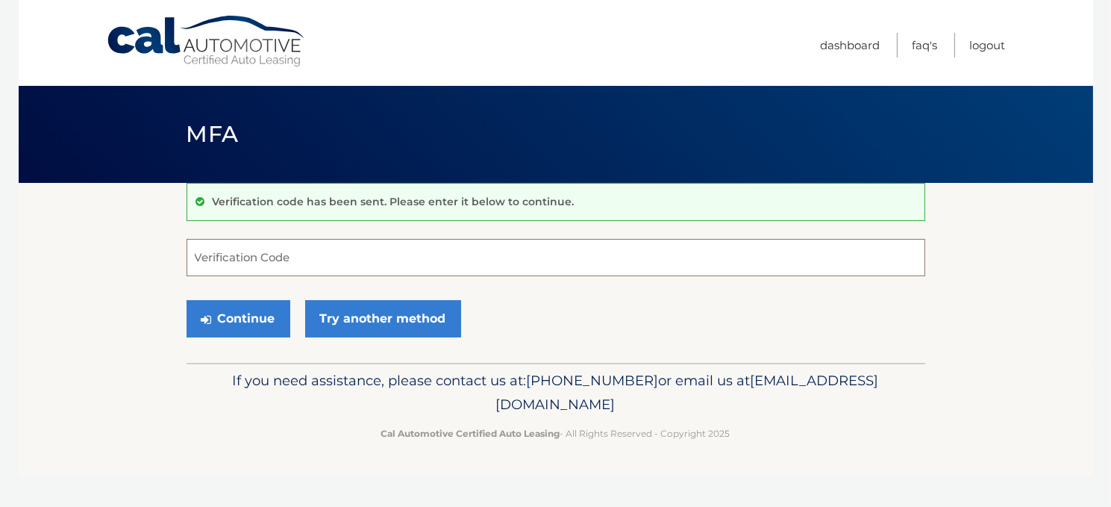
click at [296, 263] on input "Verification Code" at bounding box center [556, 257] width 739 height 37
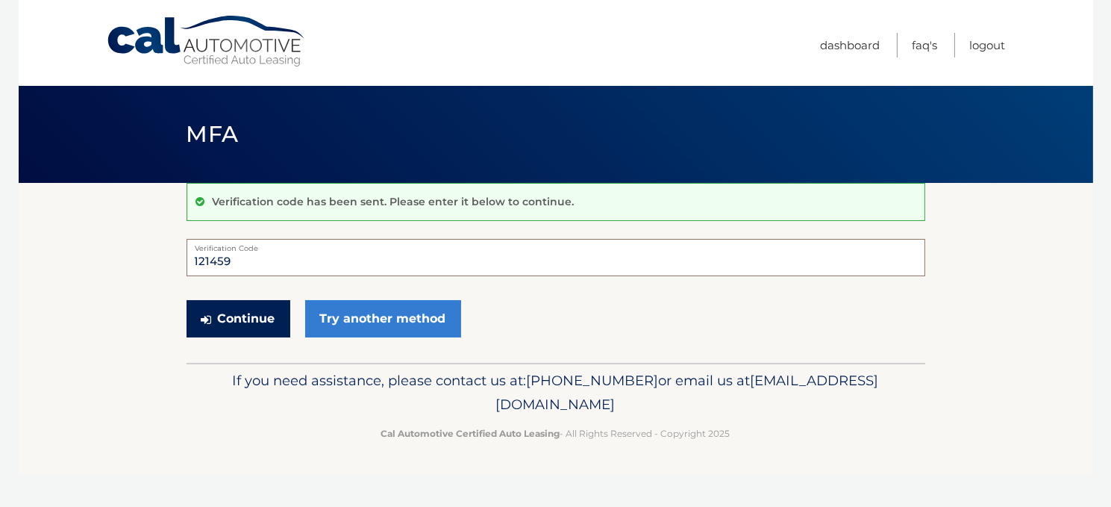
type input "121459"
click at [256, 312] on button "Continue" at bounding box center [239, 318] width 104 height 37
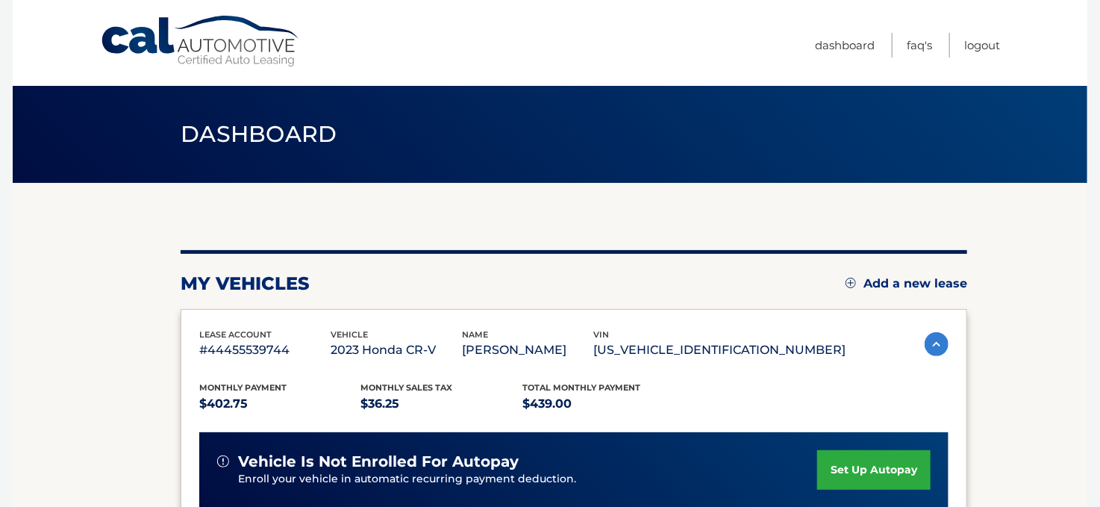
drag, startPoint x: 818, startPoint y: 353, endPoint x: 676, endPoint y: 352, distance: 141.8
click at [676, 352] on p "[US_VEHICLE_IDENTIFICATION_NUMBER]" at bounding box center [719, 350] width 252 height 21
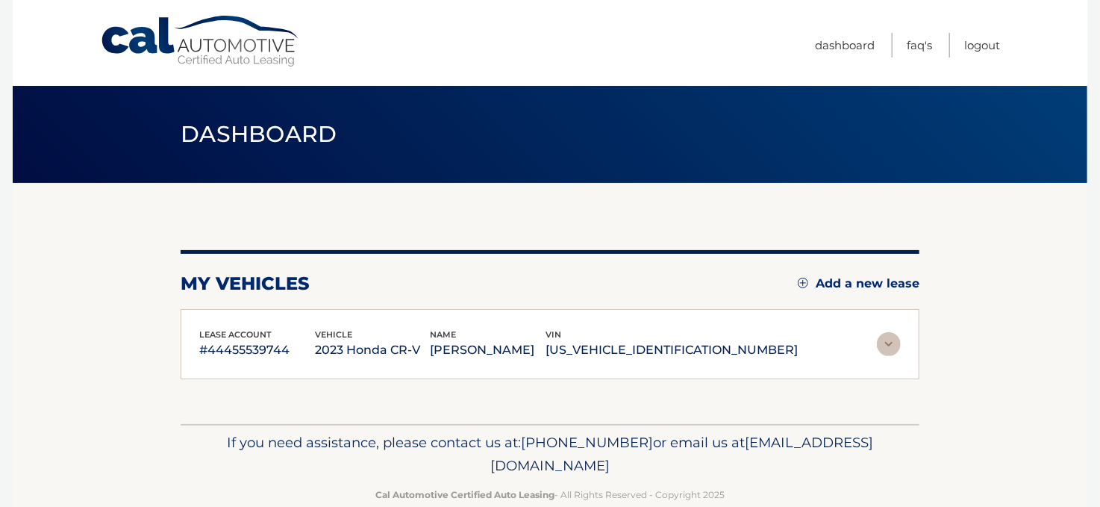
copy p "7FARS4H72PE007221"
